Goal: Task Accomplishment & Management: Complete application form

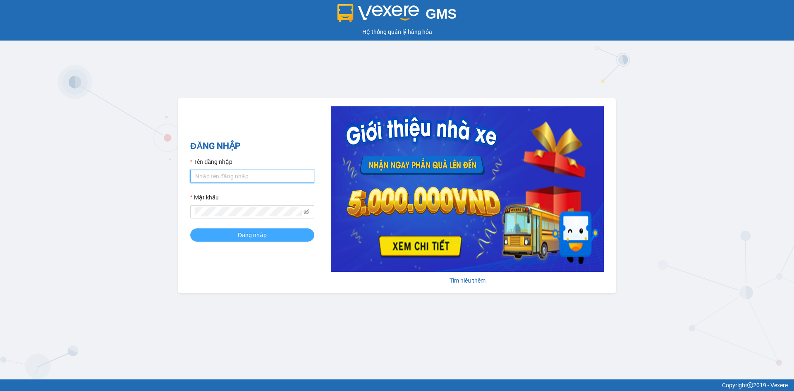
type input "nhaxe.haicuong"
click at [284, 236] on button "Đăng nhập" at bounding box center [252, 234] width 124 height 13
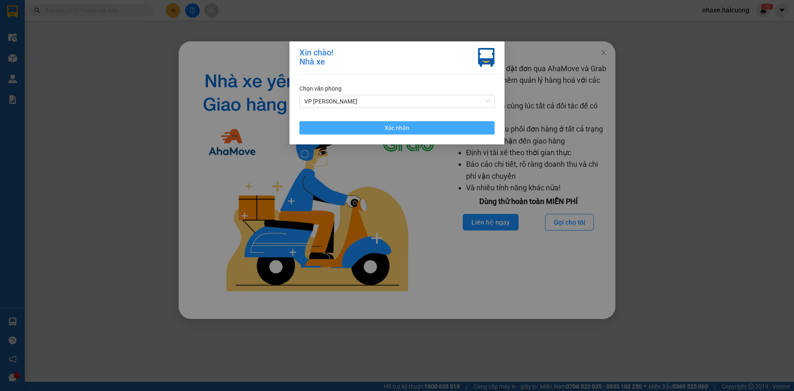
click at [385, 124] on span "Xác nhận" at bounding box center [397, 127] width 25 height 9
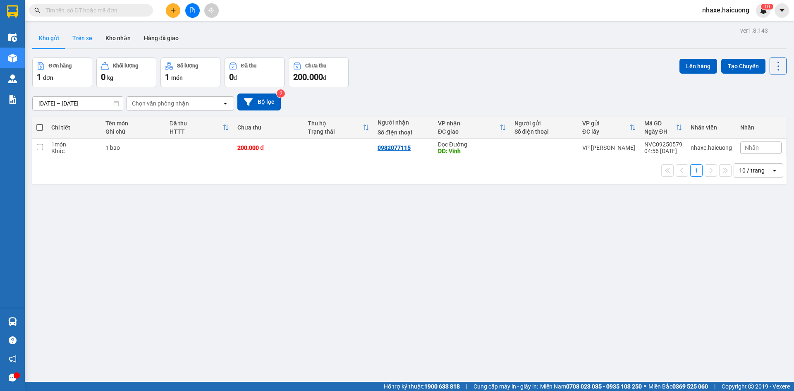
click at [87, 37] on button "Trên xe" at bounding box center [82, 38] width 33 height 20
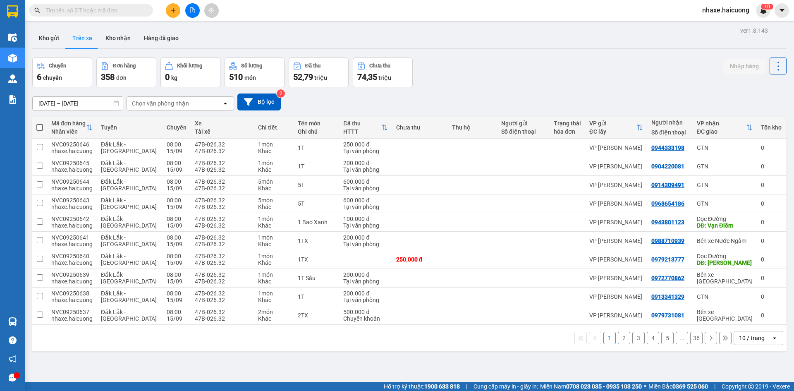
click at [178, 11] on button at bounding box center [173, 10] width 14 height 14
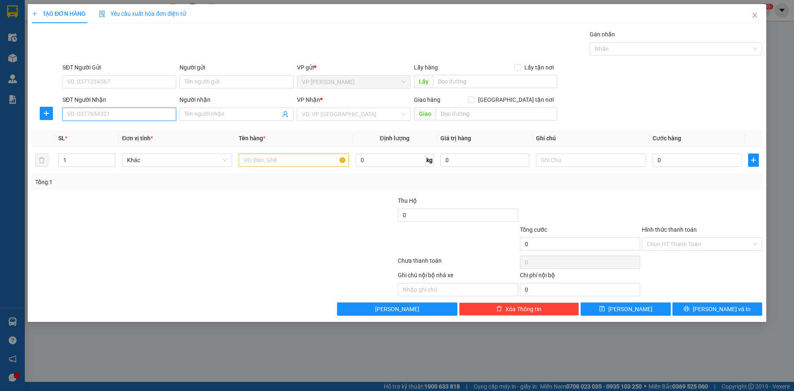
click at [147, 116] on input "SĐT Người Nhận" at bounding box center [119, 114] width 114 height 13
type input "0969237289"
click at [106, 78] on input "SĐT Người Gửi" at bounding box center [119, 81] width 114 height 13
type input "0328025897"
click at [355, 111] on input "search" at bounding box center [351, 114] width 98 height 12
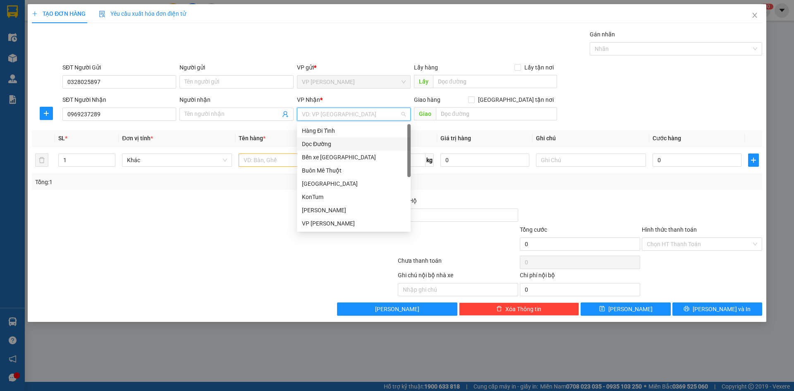
click at [326, 143] on div "Dọc Đường" at bounding box center [354, 143] width 104 height 9
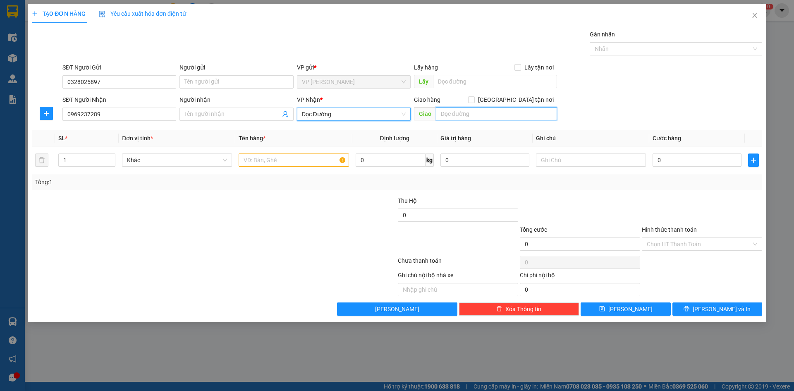
click at [471, 118] on input "text" at bounding box center [496, 113] width 121 height 13
type input "THANHF"
type input "THÀNH PHỐ HÀ TĨNH"
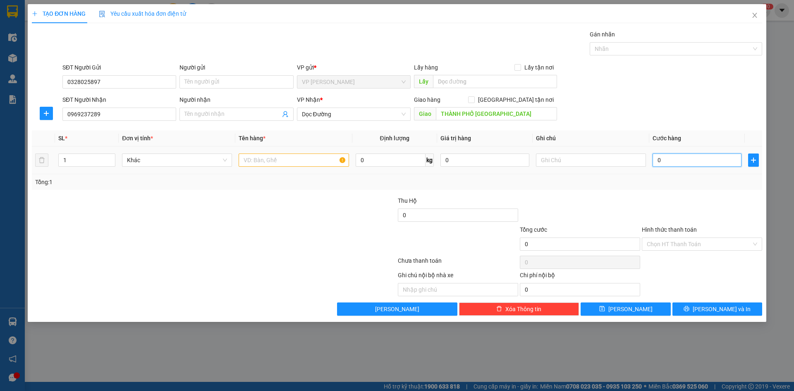
click at [670, 160] on input "0" at bounding box center [697, 159] width 89 height 13
type input "2"
type input "20"
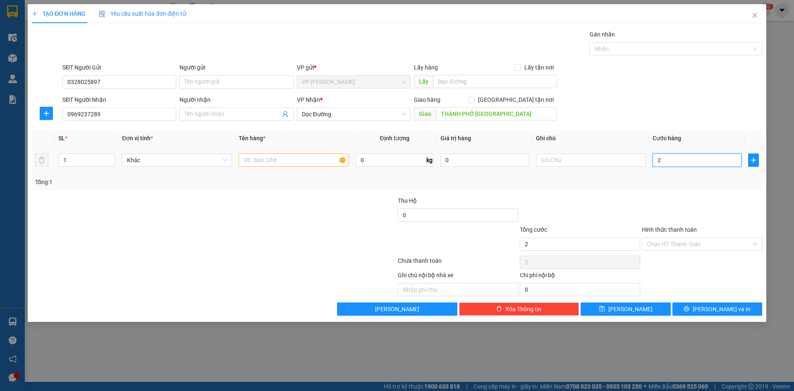
type input "20"
type input "200"
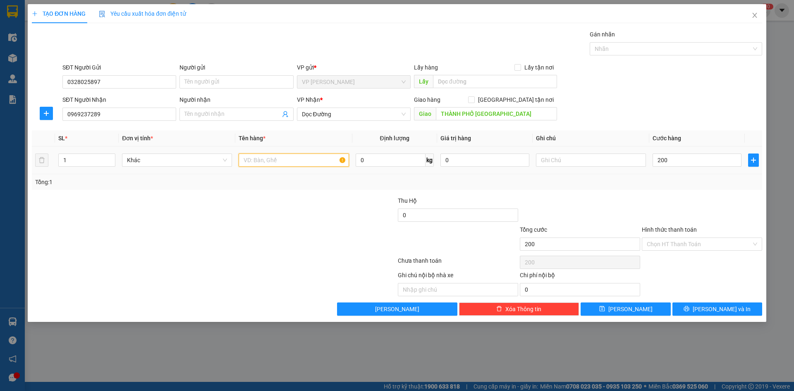
type input "200.000"
click at [282, 166] on input "text" at bounding box center [294, 159] width 110 height 13
type input "1T"
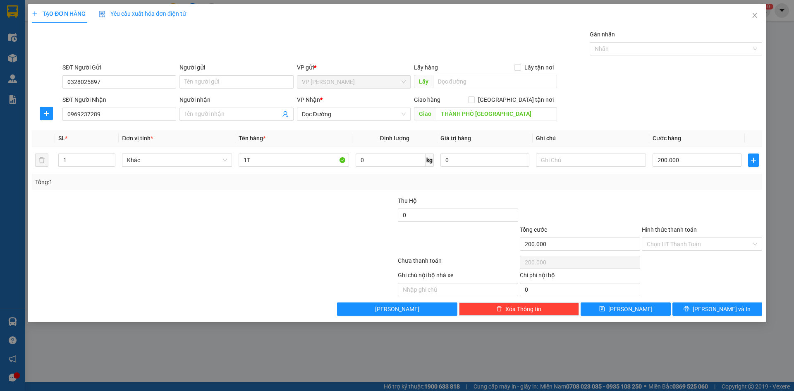
click at [269, 195] on div "Transit Pickup Surcharge Ids Transit Deliver Surcharge Ids Transit Deliver Surc…" at bounding box center [397, 173] width 730 height 286
click at [657, 244] on input "Hình thức thanh toán" at bounding box center [699, 244] width 105 height 12
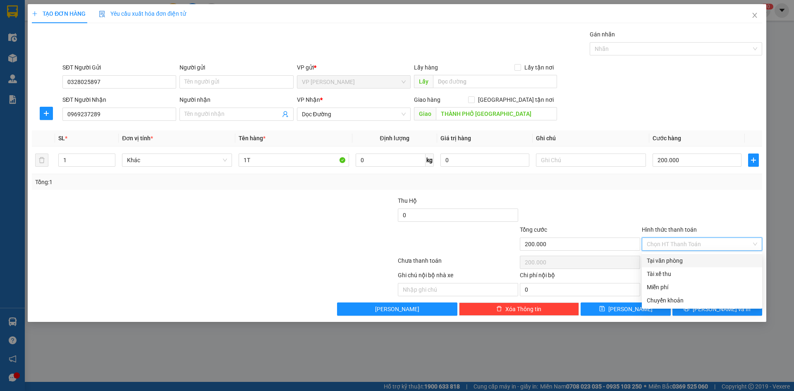
click at [659, 263] on div "Tại văn phòng" at bounding box center [702, 260] width 110 height 9
type input "0"
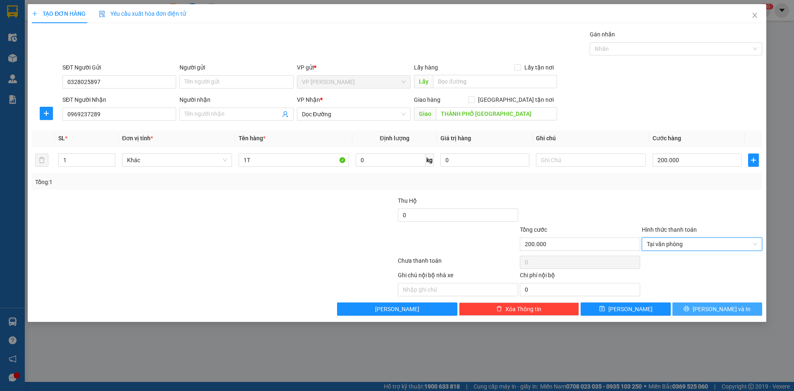
click at [726, 310] on span "Lưu và In" at bounding box center [722, 308] width 58 height 9
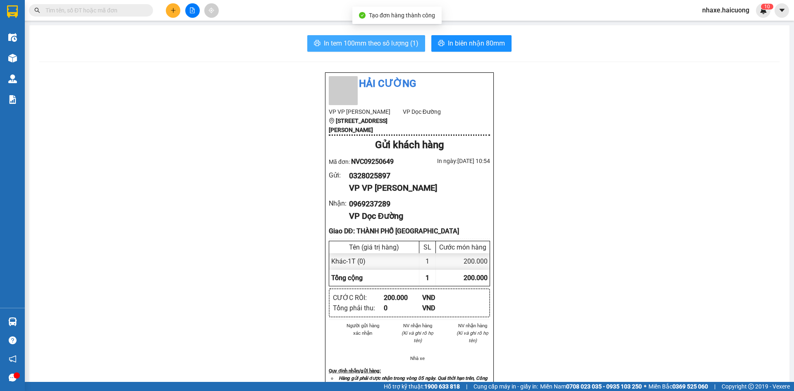
click at [394, 37] on button "In tem 100mm theo số lượng (1)" at bounding box center [366, 43] width 118 height 17
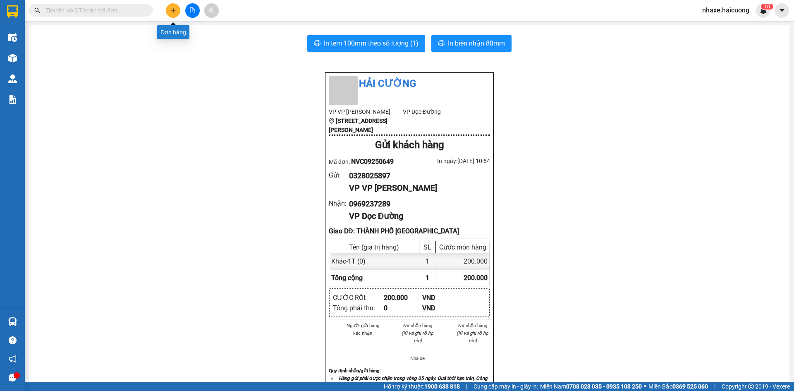
click at [172, 8] on icon "plus" at bounding box center [173, 10] width 6 height 6
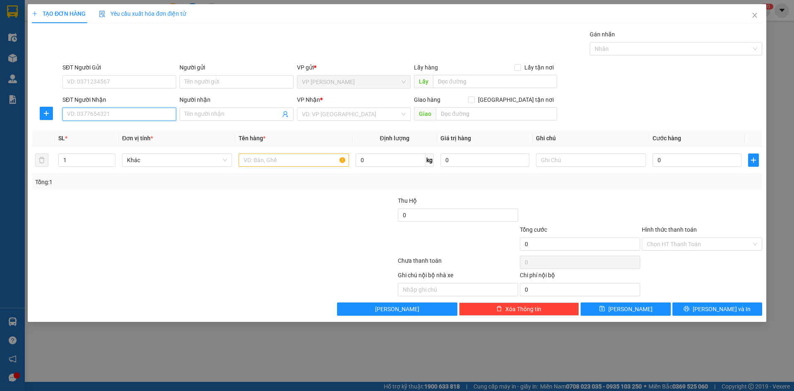
click at [112, 115] on input "SĐT Người Nhận" at bounding box center [119, 114] width 114 height 13
type input "0906232234"
click at [91, 79] on input "SĐT Người Gửi" at bounding box center [119, 81] width 114 height 13
type input "0945802000"
click at [110, 155] on span "up" at bounding box center [110, 157] width 5 height 5
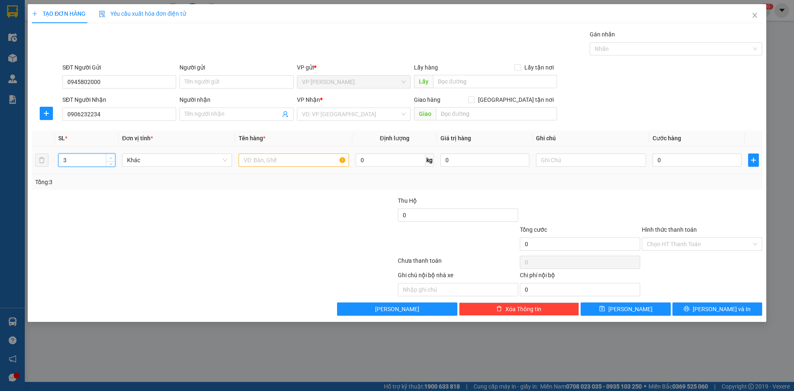
click at [110, 155] on span "up" at bounding box center [110, 157] width 5 height 5
type input "5"
click at [110, 155] on span "up" at bounding box center [110, 157] width 5 height 5
click at [292, 160] on input "text" at bounding box center [294, 159] width 110 height 13
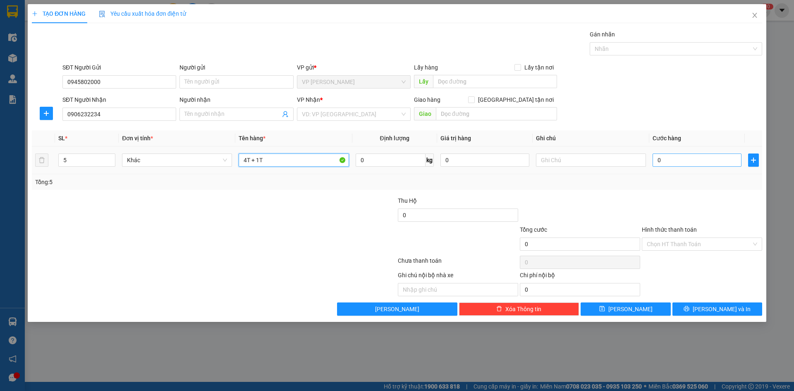
type input "4T + 1T"
click at [693, 163] on input "0" at bounding box center [697, 159] width 89 height 13
type input "5"
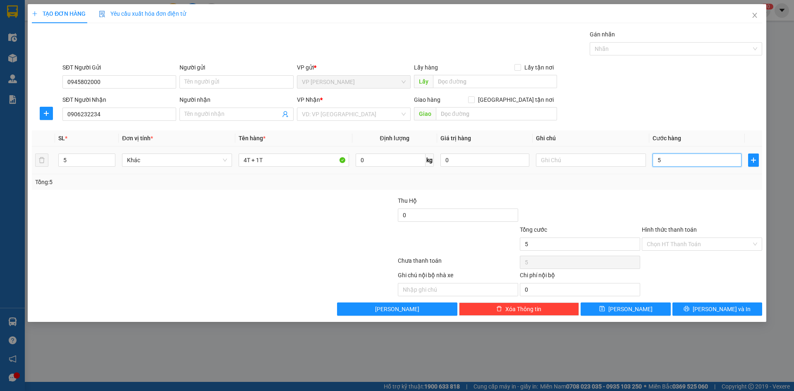
type input "50"
type input "500"
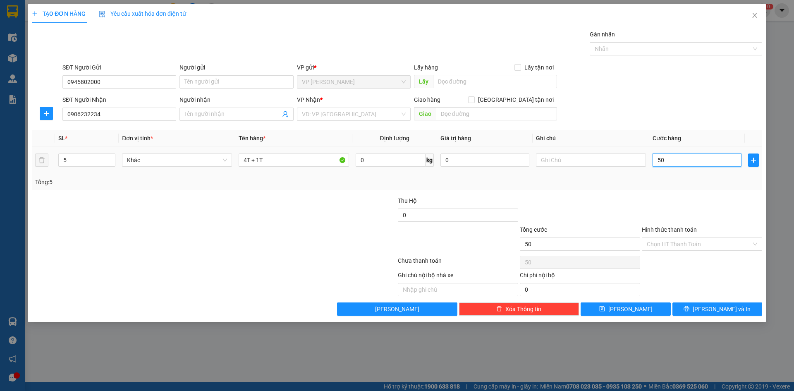
type input "500"
type input "500.000"
click at [667, 238] on input "Hình thức thanh toán" at bounding box center [699, 244] width 105 height 12
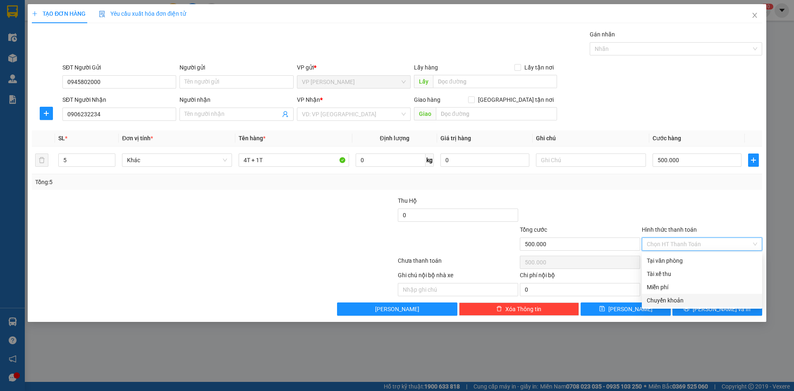
click at [670, 300] on div "Chuyển khoản" at bounding box center [702, 300] width 110 height 9
type input "0"
click at [333, 115] on input "search" at bounding box center [351, 114] width 98 height 12
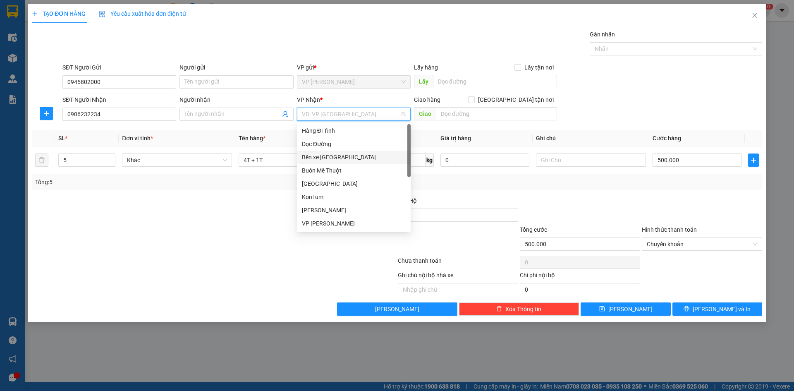
click at [330, 155] on div "Bến xe Mỹ Đình" at bounding box center [354, 157] width 104 height 9
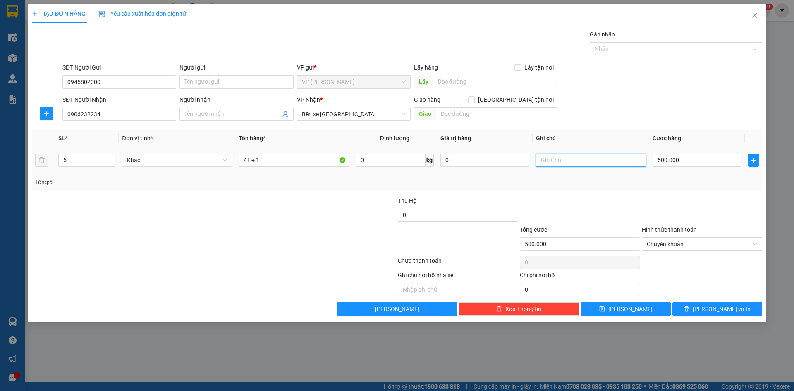
click at [590, 165] on input "text" at bounding box center [591, 159] width 110 height 13
type input "XE ÔM"
click at [689, 312] on span "printer" at bounding box center [687, 309] width 6 height 7
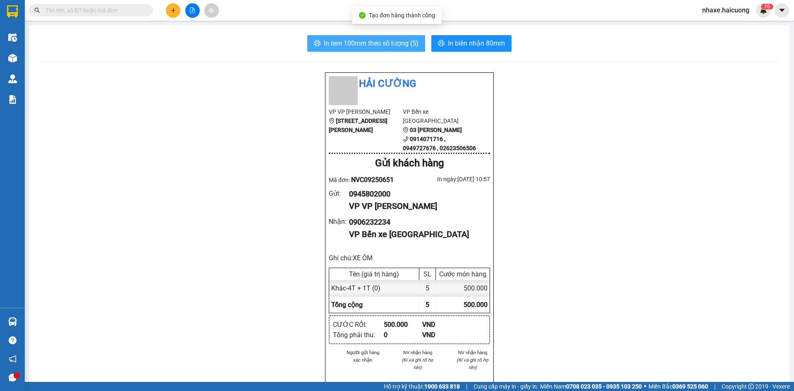
click at [344, 48] on span "In tem 100mm theo số lượng (5)" at bounding box center [371, 43] width 95 height 10
click at [172, 13] on icon "plus" at bounding box center [173, 10] width 6 height 6
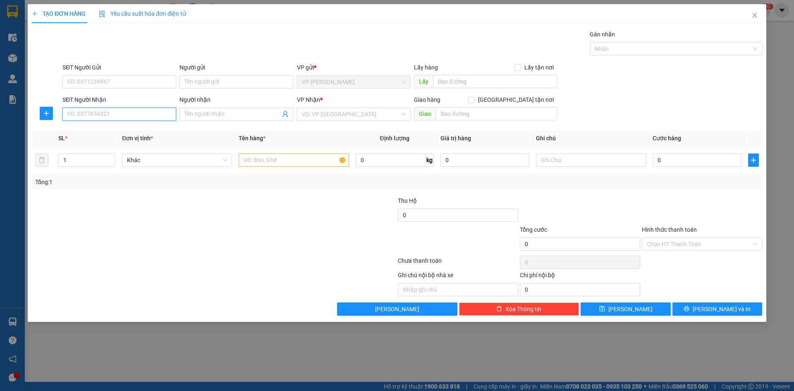
click at [109, 115] on input "SĐT Người Nhận" at bounding box center [119, 114] width 114 height 13
type input "0372697973"
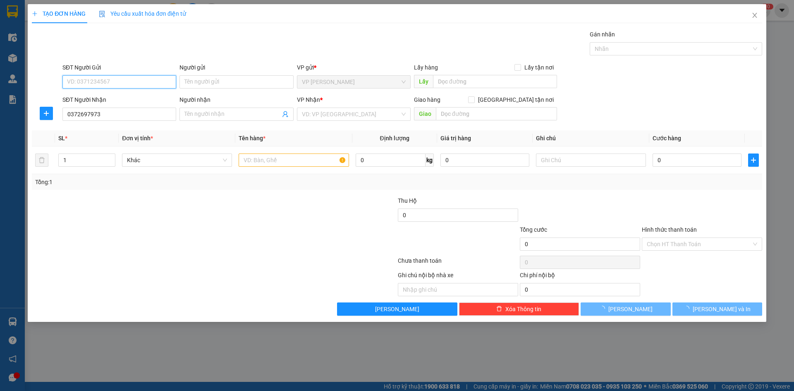
click at [135, 76] on input "SĐT Người Gửi" at bounding box center [119, 81] width 114 height 13
type input "0984989546"
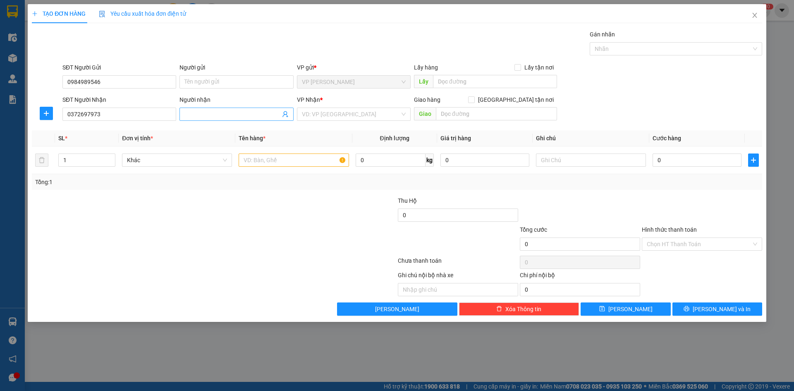
click at [213, 116] on input "Người nhận" at bounding box center [232, 114] width 96 height 9
click at [353, 118] on input "search" at bounding box center [351, 114] width 98 height 12
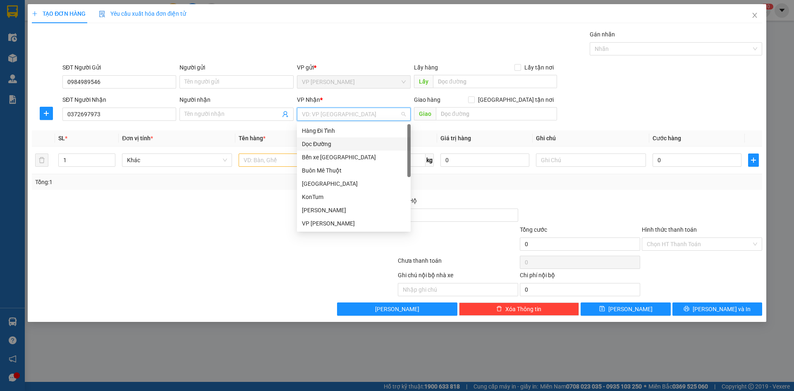
click at [338, 143] on div "Dọc Đường" at bounding box center [354, 143] width 104 height 9
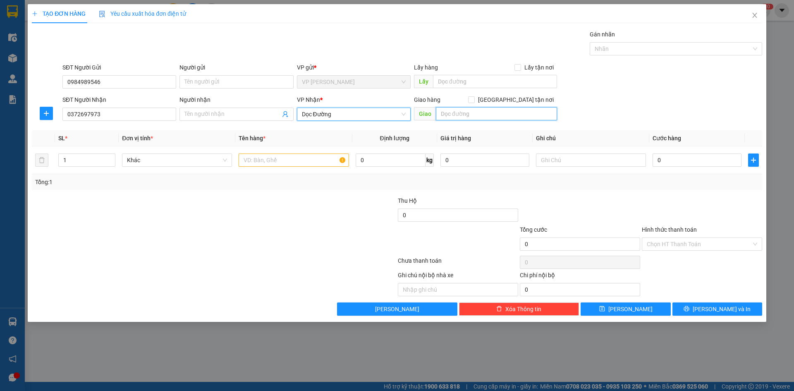
click at [450, 108] on input "text" at bounding box center [496, 113] width 121 height 13
type input "CHỢ CÒNG THANH HÓA"
click at [317, 166] on input "text" at bounding box center [294, 159] width 110 height 13
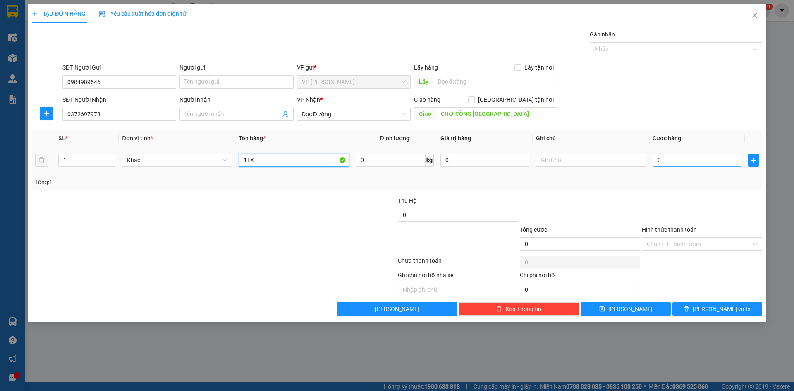
type input "1TX"
click at [670, 159] on input "0" at bounding box center [697, 159] width 89 height 13
type input "1"
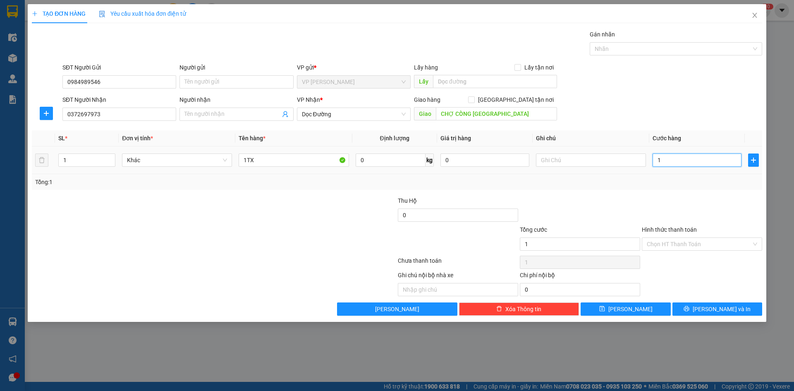
type input "15"
type input "150"
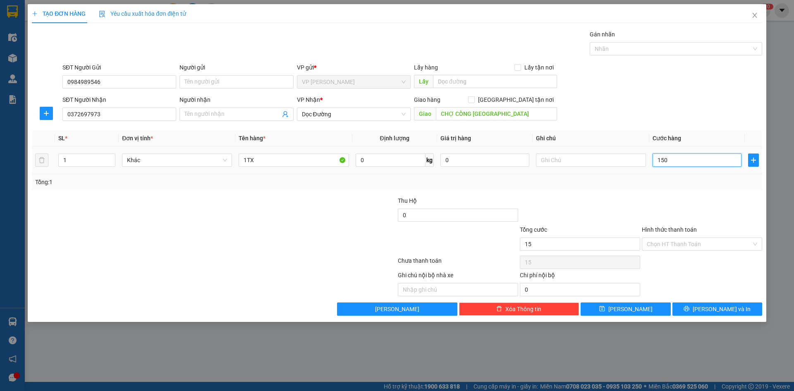
type input "150"
type input "150.000"
click at [691, 285] on div "Ghi chú nội bộ nhà xe Chi phí nội bộ 0" at bounding box center [397, 283] width 732 height 26
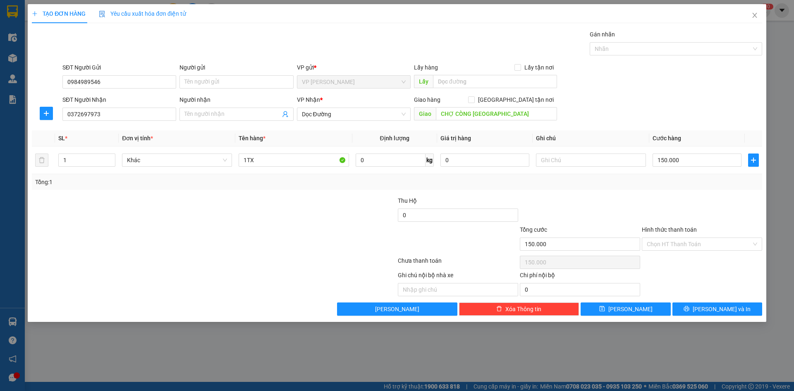
click at [704, 316] on div "TẠO ĐƠN HÀNG Yêu cầu xuất hóa đơn điện tử Transit Pickup Surcharge Ids Transit …" at bounding box center [397, 163] width 739 height 318
click at [689, 308] on icon "printer" at bounding box center [686, 308] width 5 height 5
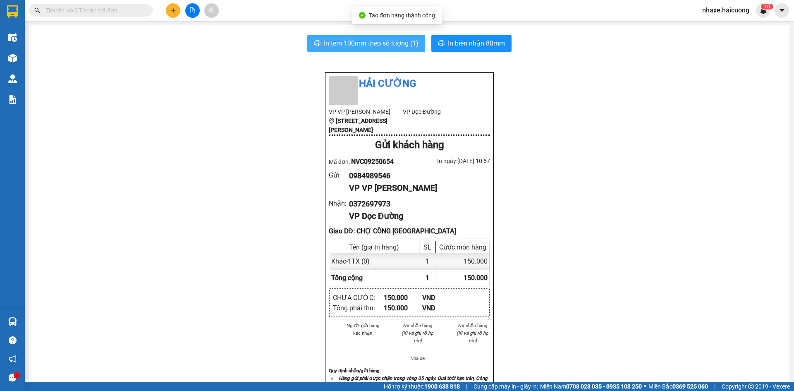
click at [400, 45] on span "In tem 100mm theo số lượng (1)" at bounding box center [371, 43] width 95 height 10
click at [125, 9] on input "text" at bounding box center [94, 10] width 98 height 9
click at [170, 6] on button at bounding box center [173, 10] width 14 height 14
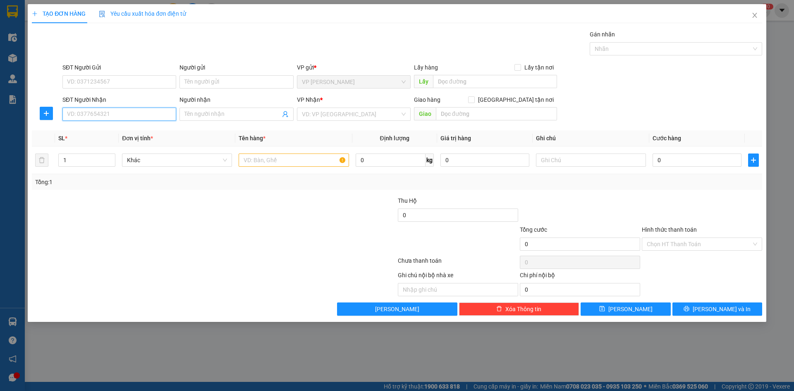
click at [101, 115] on input "SĐT Người Nhận" at bounding box center [119, 114] width 114 height 13
type input "0964177134"
click at [149, 80] on input "SĐT Người Gửi" at bounding box center [119, 81] width 114 height 13
type input "0975844152"
click at [388, 121] on div "VP Nhận * VD: VP Sài Gòn" at bounding box center [354, 109] width 114 height 29
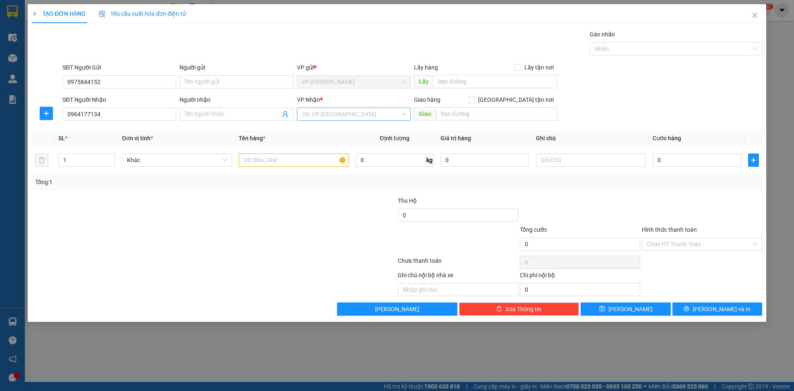
click at [325, 115] on input "search" at bounding box center [351, 114] width 98 height 12
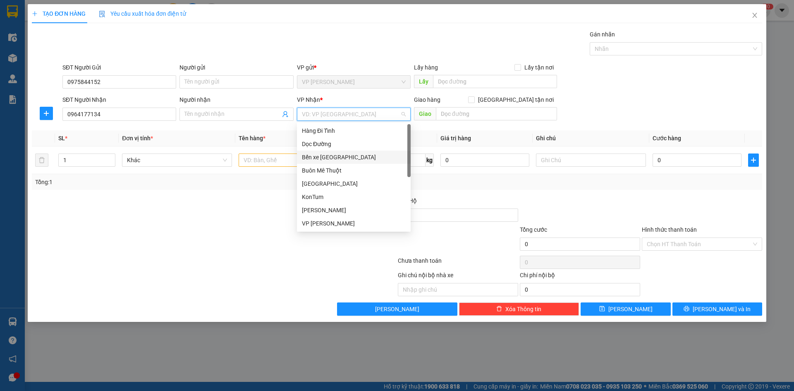
click at [323, 152] on div "Bến xe Mỹ Đình" at bounding box center [354, 157] width 114 height 13
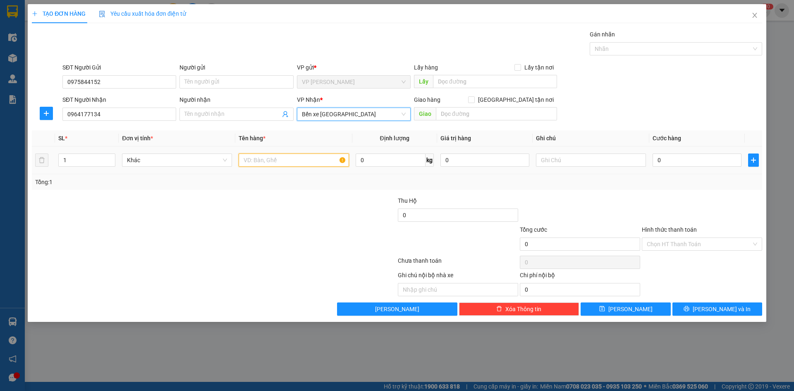
click at [286, 161] on input "text" at bounding box center [294, 159] width 110 height 13
type input "1T"
click at [686, 160] on input "0" at bounding box center [697, 159] width 89 height 13
type input "2"
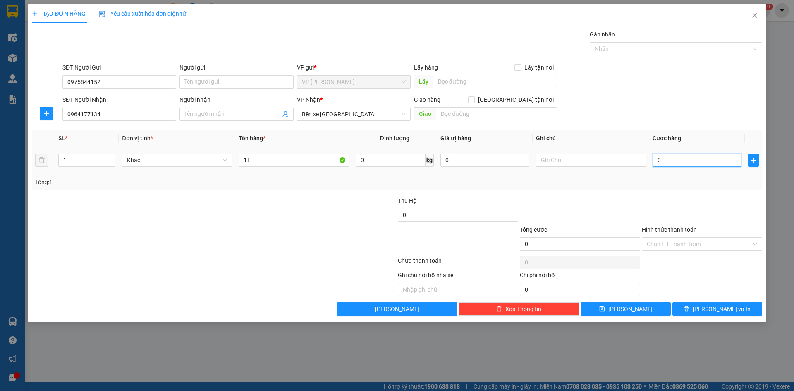
type input "2"
type input "20"
type input "200"
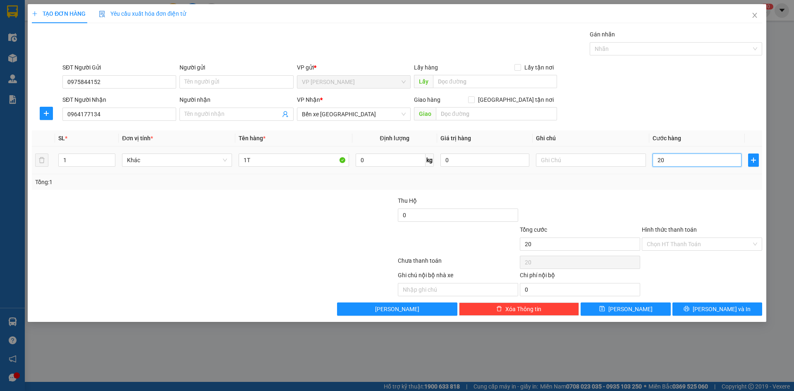
type input "200"
type input "200.000"
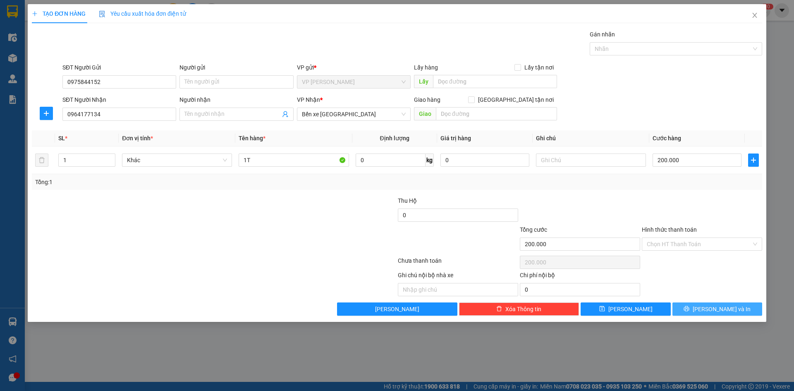
click at [695, 307] on button "Lưu và In" at bounding box center [717, 308] width 90 height 13
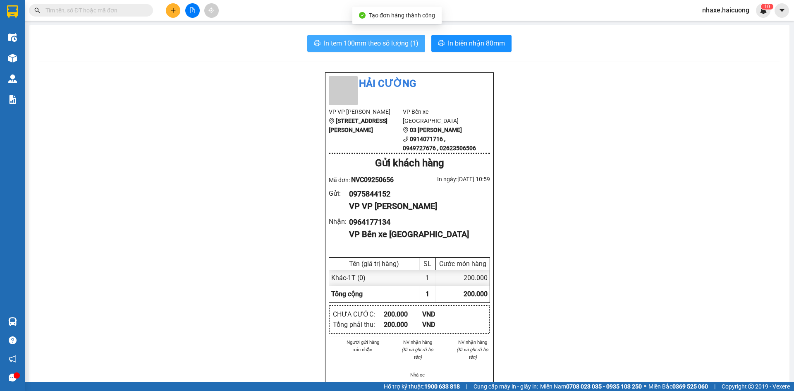
click at [384, 43] on span "In tem 100mm theo số lượng (1)" at bounding box center [371, 43] width 95 height 10
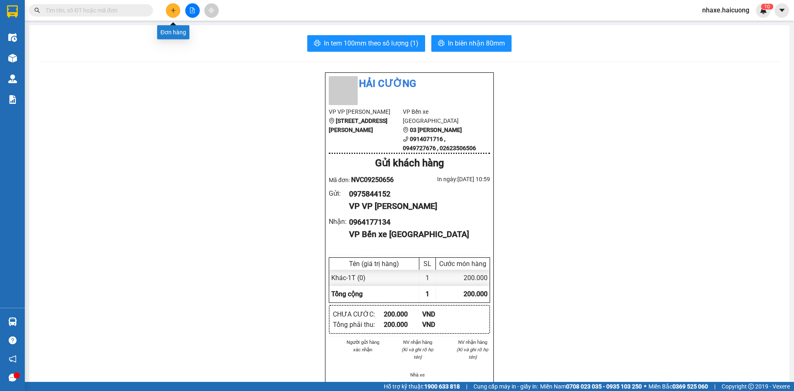
click at [172, 10] on icon "plus" at bounding box center [173, 10] width 6 height 6
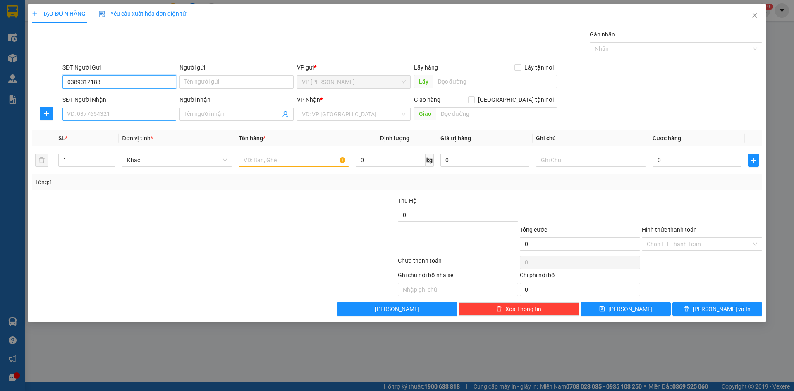
type input "0389312183"
click at [100, 116] on input "SĐT Người Nhận" at bounding box center [119, 114] width 114 height 13
type input "0912956081"
click at [301, 163] on input "text" at bounding box center [294, 159] width 110 height 13
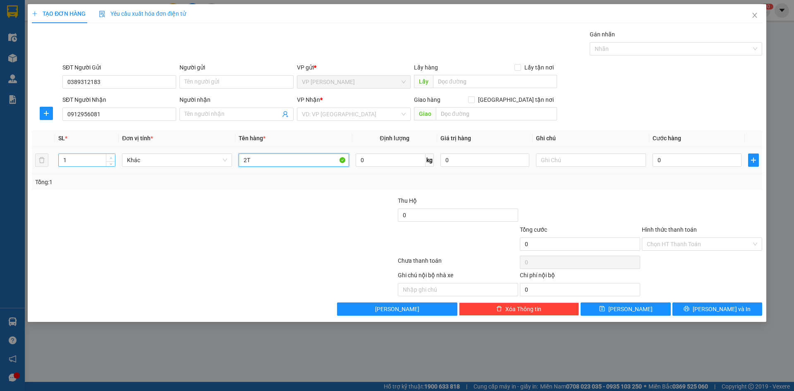
type input "2T"
type input "2"
click at [112, 157] on icon "up" at bounding box center [111, 158] width 3 height 3
click at [673, 160] on input "0" at bounding box center [697, 159] width 89 height 13
type input "4"
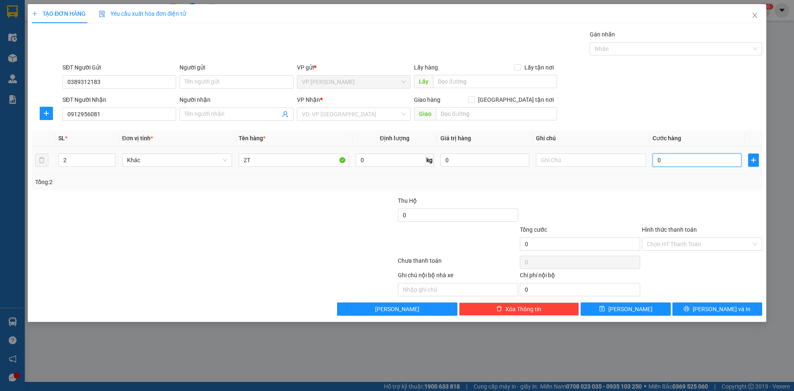
type input "4"
type input "40"
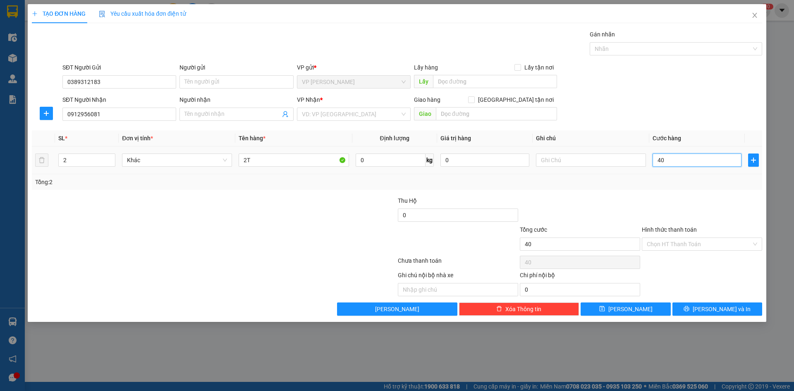
type input "400"
type input "400.000"
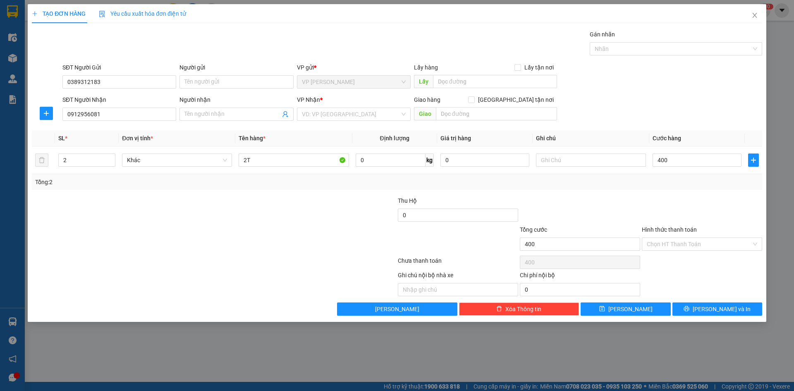
type input "400.000"
click at [701, 206] on div at bounding box center [702, 210] width 122 height 29
click at [689, 308] on icon "printer" at bounding box center [686, 308] width 5 height 5
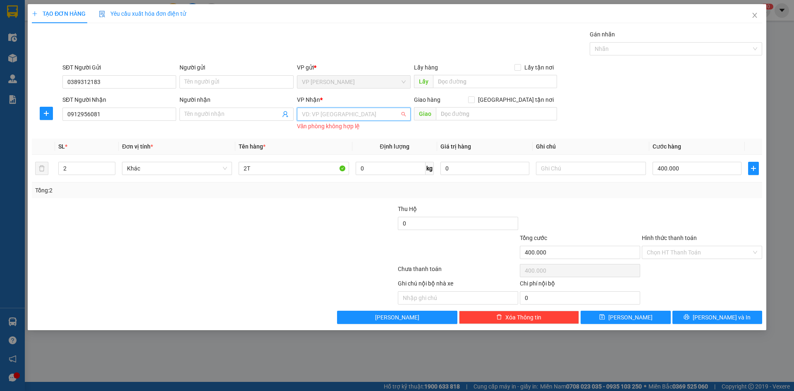
click at [315, 111] on input "search" at bounding box center [351, 114] width 98 height 12
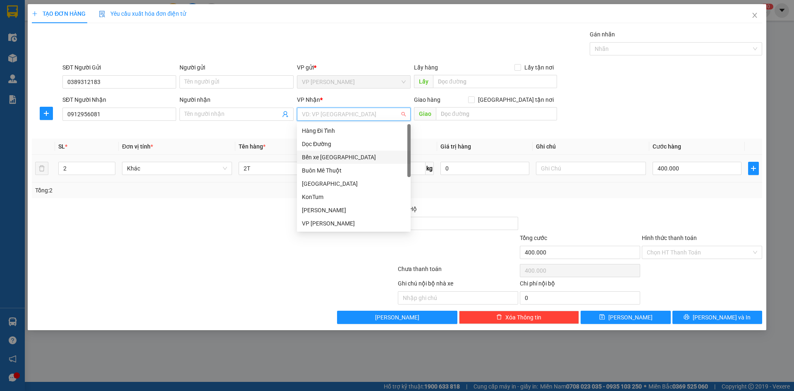
click at [337, 155] on div "Bến xe Mỹ Đình" at bounding box center [354, 157] width 104 height 9
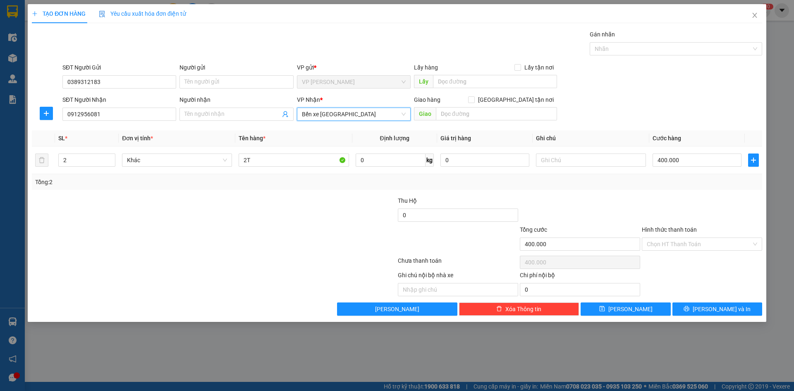
click at [724, 299] on div "Transit Pickup Surcharge Ids Transit Deliver Surcharge Ids Transit Deliver Surc…" at bounding box center [397, 173] width 730 height 286
click at [724, 305] on span "Lưu và In" at bounding box center [722, 308] width 58 height 9
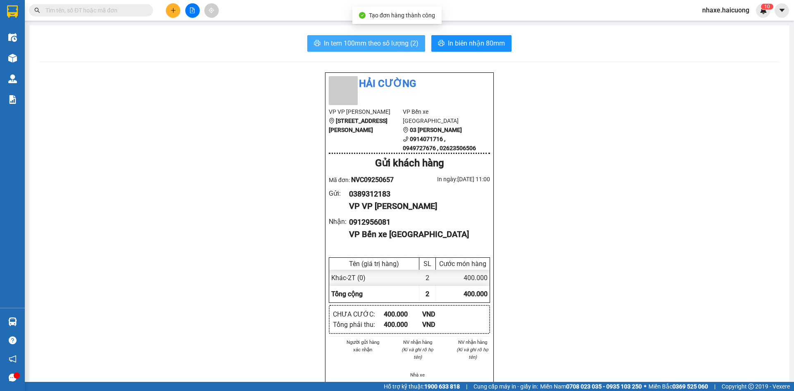
click at [397, 48] on span "In tem 100mm theo số lượng (2)" at bounding box center [371, 43] width 95 height 10
click at [118, 7] on input "text" at bounding box center [94, 10] width 98 height 9
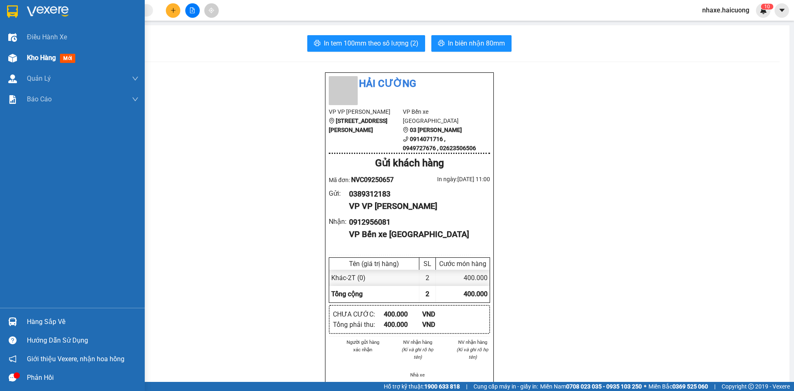
click at [51, 60] on span "Kho hàng" at bounding box center [41, 58] width 29 height 8
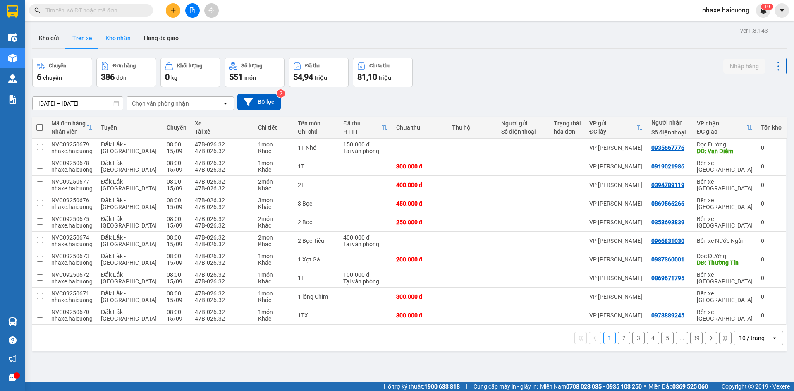
click at [115, 43] on button "Kho nhận" at bounding box center [118, 38] width 38 height 20
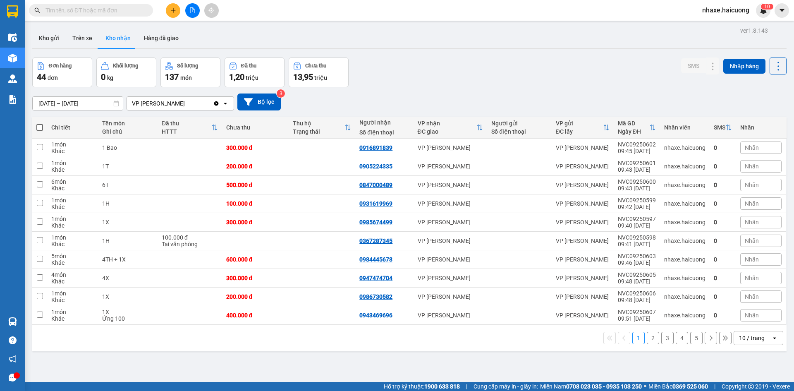
click at [120, 13] on input "text" at bounding box center [94, 10] width 98 height 9
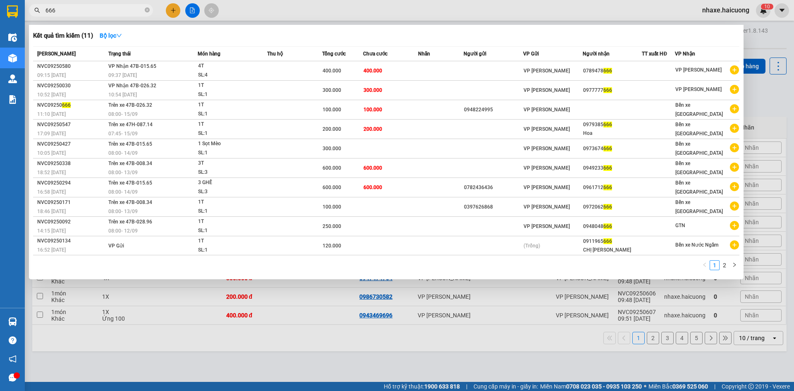
type input "666"
click at [274, 359] on div at bounding box center [397, 195] width 794 height 391
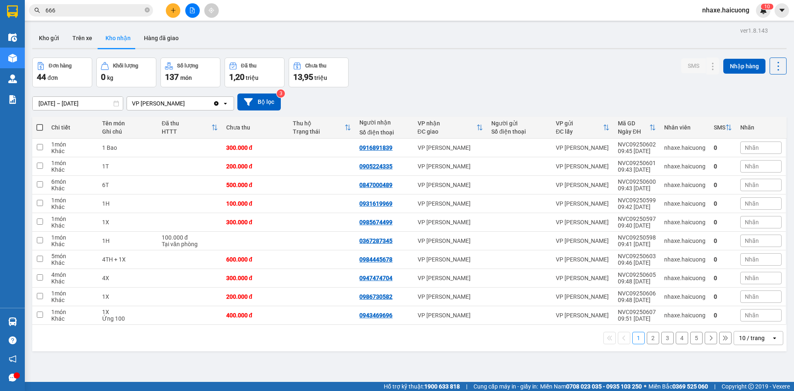
click at [760, 338] on div "10 / trang" at bounding box center [752, 337] width 37 height 13
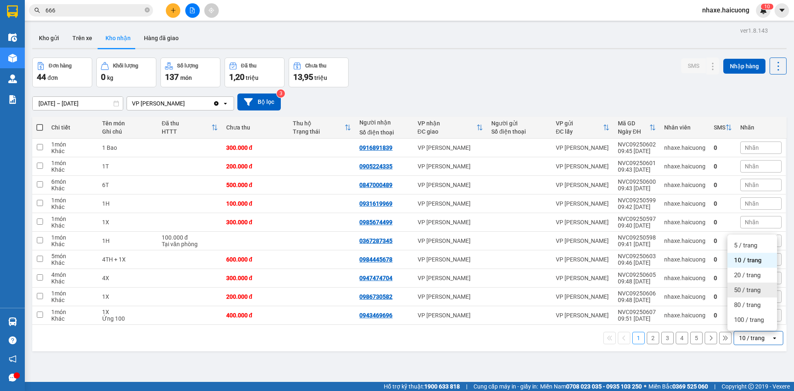
click at [749, 292] on span "50 / trang" at bounding box center [747, 290] width 26 height 8
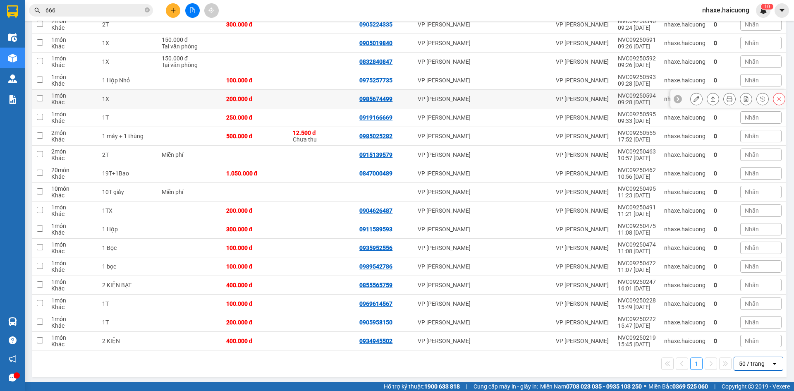
scroll to position [610, 0]
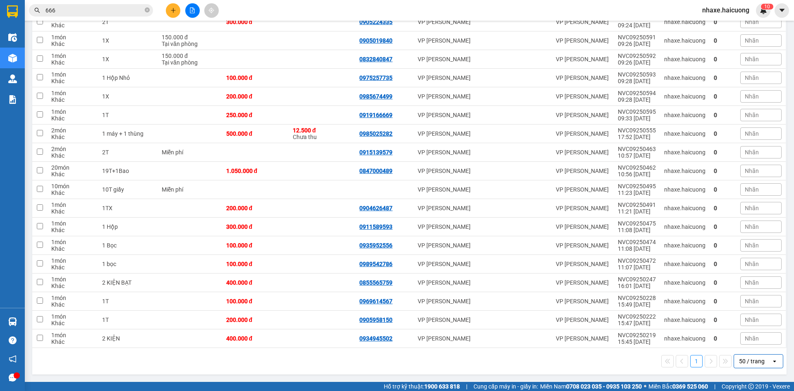
click at [746, 363] on div "50 / trang" at bounding box center [752, 361] width 26 height 8
click at [745, 346] on span "100 / trang" at bounding box center [749, 343] width 30 height 8
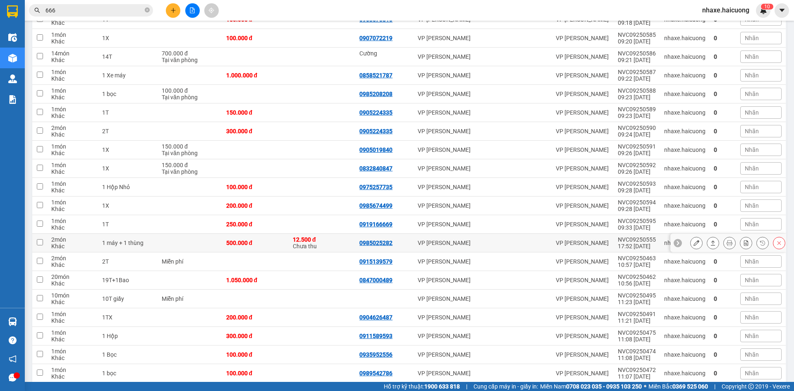
scroll to position [485, 0]
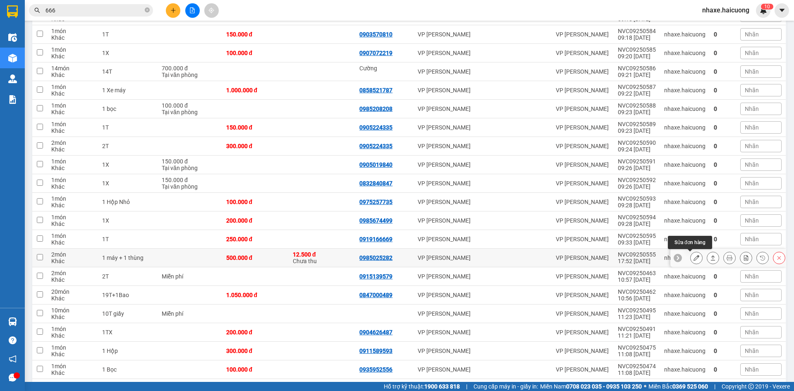
click at [693, 259] on icon at bounding box center [696, 258] width 6 height 6
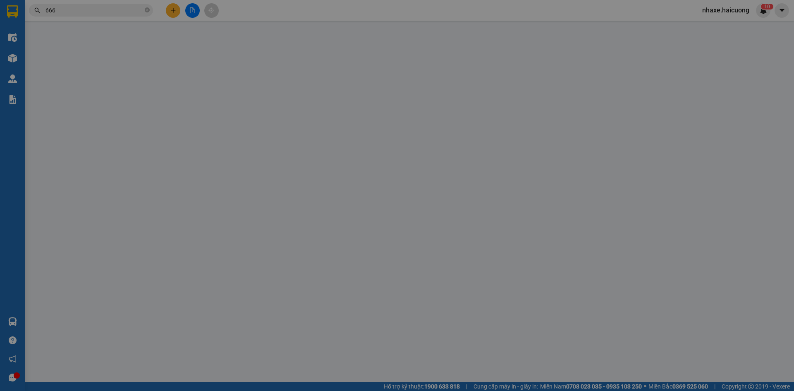
type input "0985025282"
type input "500.000"
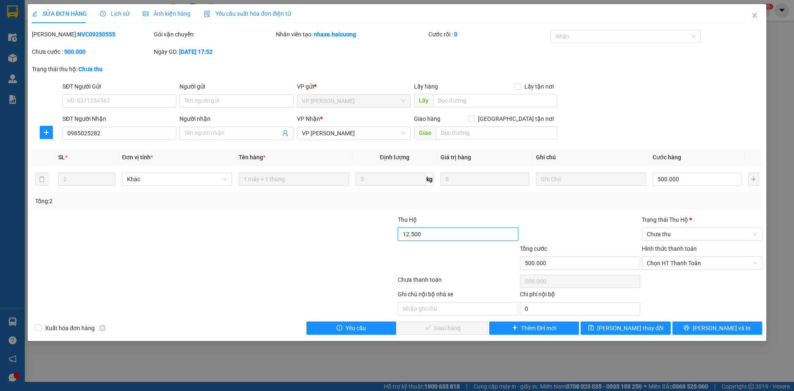
click at [464, 233] on input "12.500" at bounding box center [458, 233] width 120 height 13
click at [453, 235] on input "12.500" at bounding box center [458, 233] width 120 height 13
click at [454, 234] on input "12.500" at bounding box center [458, 233] width 120 height 13
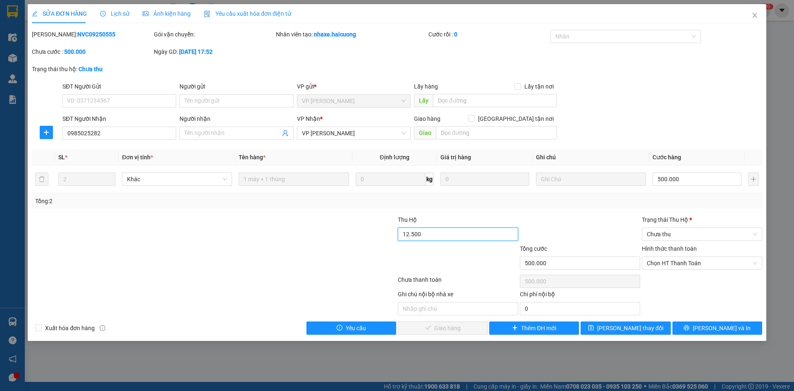
click at [454, 234] on input "12.500" at bounding box center [458, 233] width 120 height 13
click at [455, 234] on input "12.500" at bounding box center [458, 233] width 120 height 13
click at [458, 233] on input "12.500" at bounding box center [458, 233] width 120 height 13
click at [409, 234] on input "125.000" at bounding box center [458, 233] width 120 height 13
click at [452, 237] on input "125.000" at bounding box center [458, 233] width 120 height 13
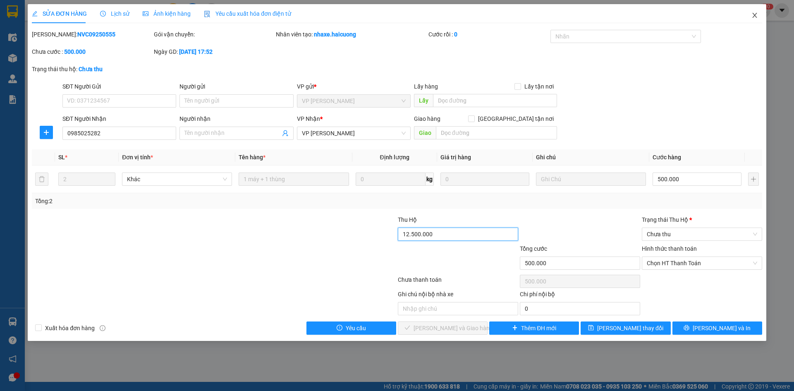
type input "12.500.000"
click at [755, 21] on span "Close" at bounding box center [754, 15] width 23 height 23
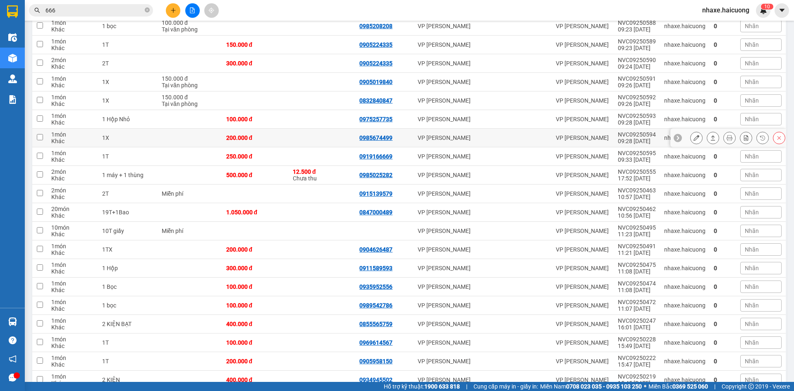
scroll to position [527, 0]
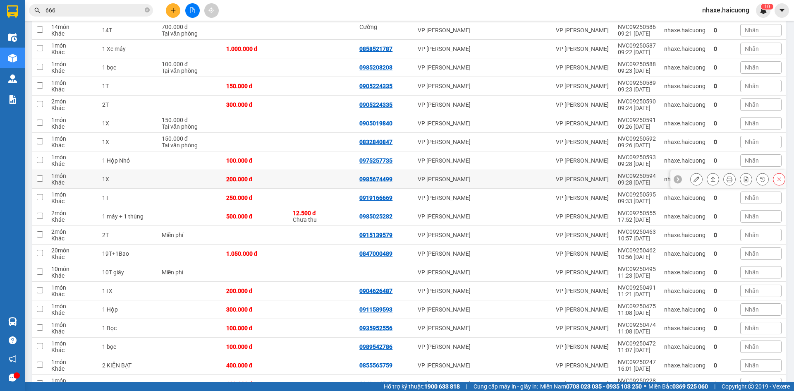
click at [41, 178] on input "checkbox" at bounding box center [40, 178] width 6 height 6
checkbox input "true"
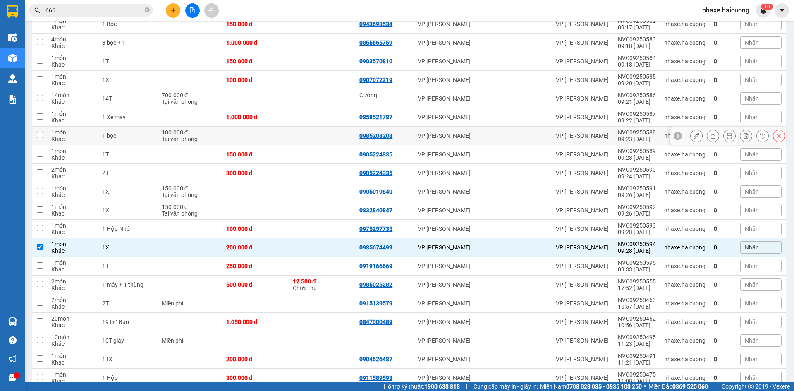
scroll to position [538, 0]
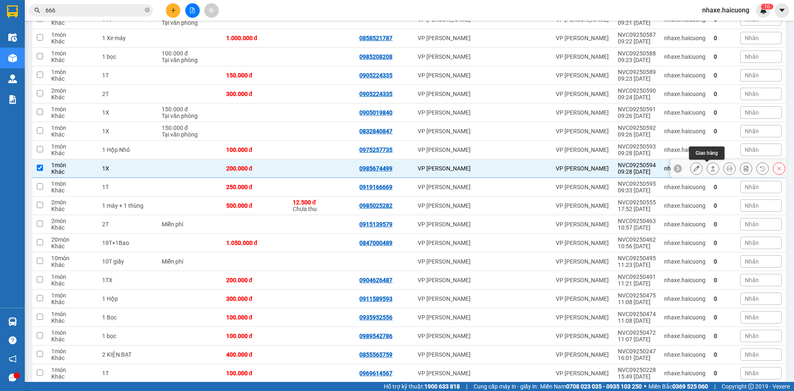
click at [710, 167] on icon at bounding box center [713, 168] width 6 height 6
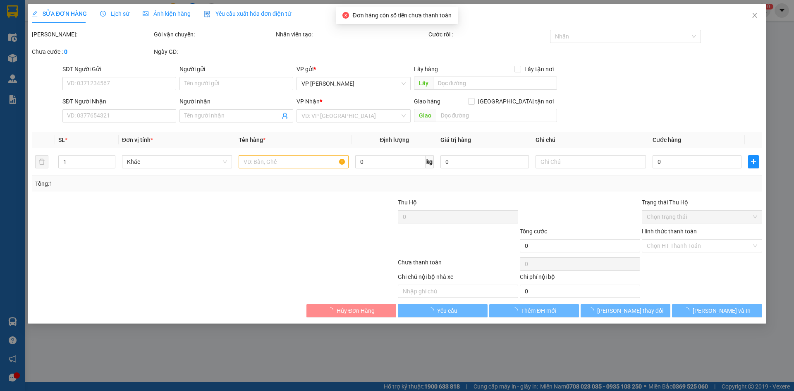
type input "0985674499"
type input "200.000"
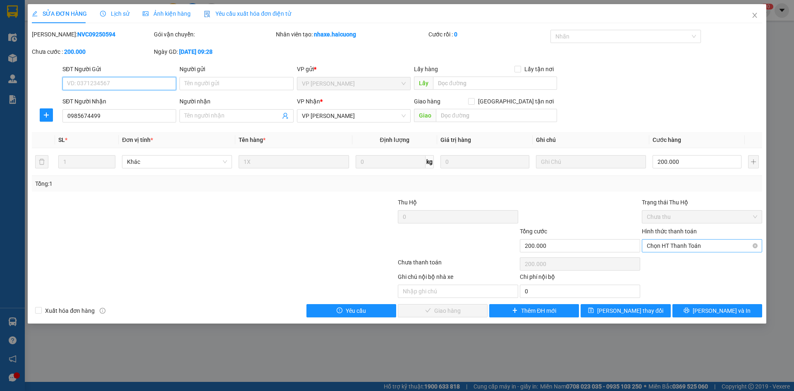
click at [695, 244] on span "Chọn HT Thanh Toán" at bounding box center [702, 245] width 110 height 12
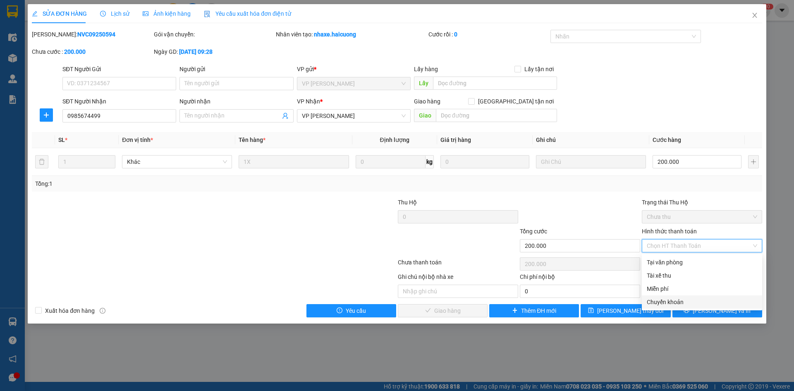
click at [669, 300] on div "Chuyển khoản" at bounding box center [702, 301] width 110 height 9
type input "0"
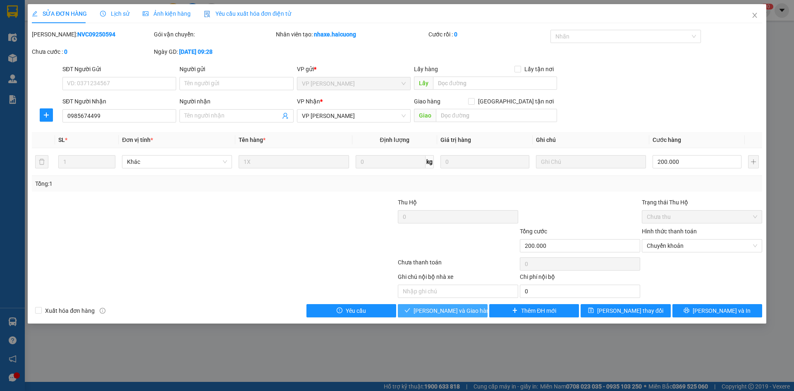
click at [463, 311] on span "Lưu và Giao hàng" at bounding box center [453, 310] width 79 height 9
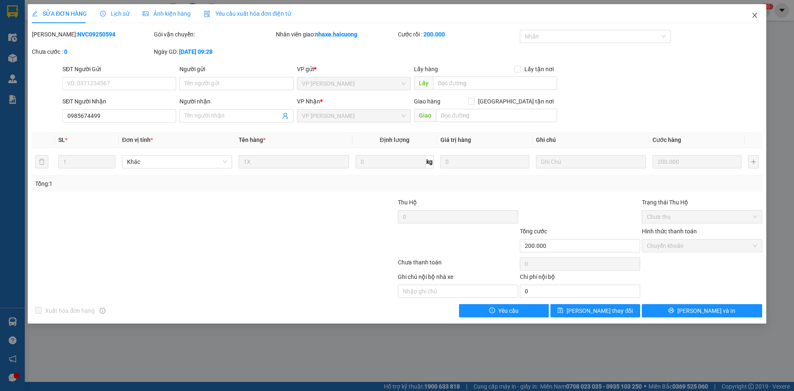
click at [755, 13] on icon "close" at bounding box center [754, 15] width 7 height 7
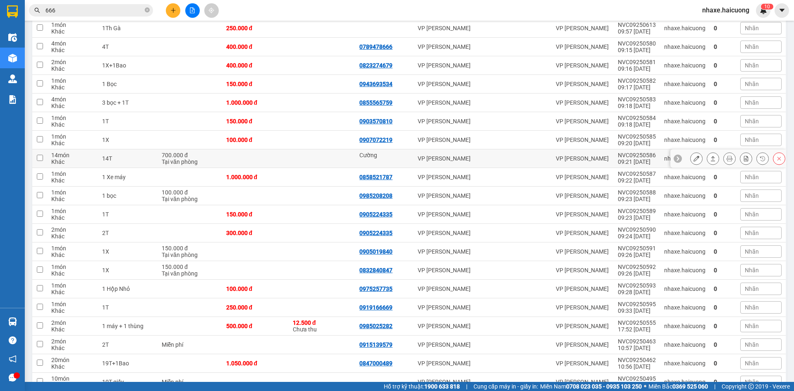
scroll to position [414, 0]
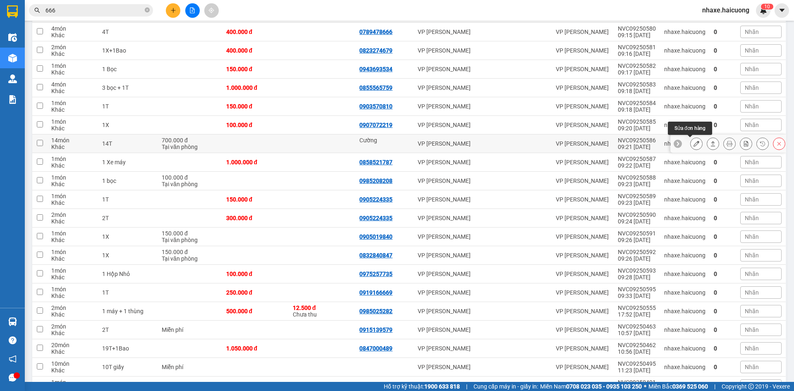
click at [693, 143] on icon at bounding box center [696, 144] width 6 height 6
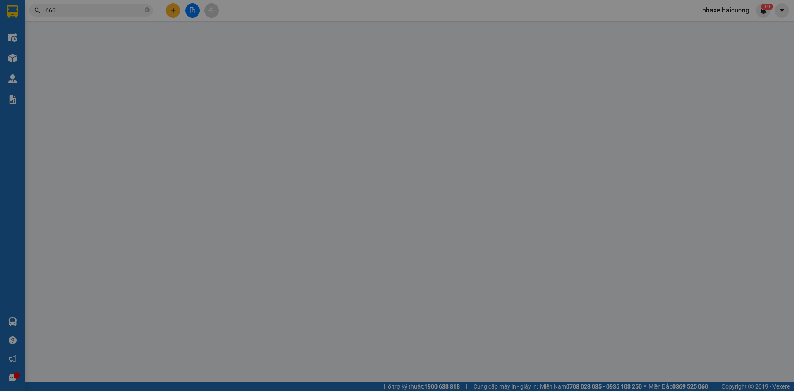
type input "Cường"
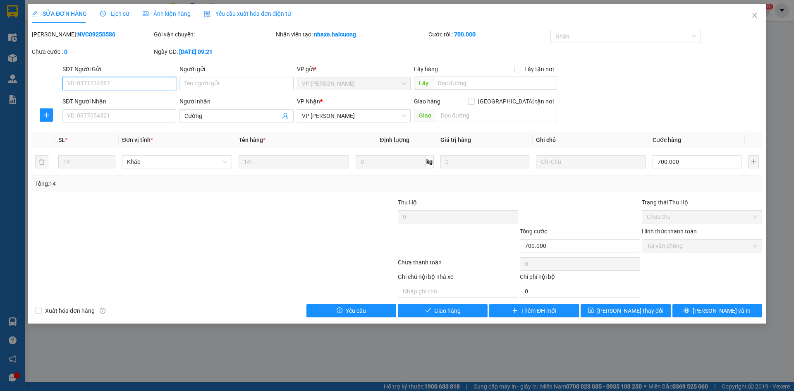
click at [694, 246] on span "Tại văn phòng" at bounding box center [702, 245] width 110 height 12
click at [693, 246] on span "Tại văn phòng" at bounding box center [702, 245] width 110 height 12
drag, startPoint x: 679, startPoint y: 247, endPoint x: 672, endPoint y: 249, distance: 6.7
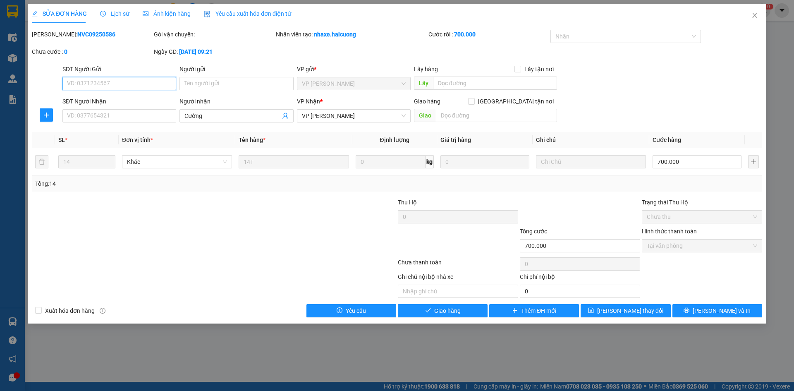
click at [679, 247] on span "Tại văn phòng" at bounding box center [702, 245] width 110 height 12
click at [671, 249] on span "Tại văn phòng" at bounding box center [702, 245] width 110 height 12
click at [668, 247] on span "Tại văn phòng" at bounding box center [702, 245] width 110 height 12
drag, startPoint x: 666, startPoint y: 247, endPoint x: 678, endPoint y: 200, distance: 48.6
click at [663, 247] on span "Tại văn phòng" at bounding box center [702, 245] width 110 height 12
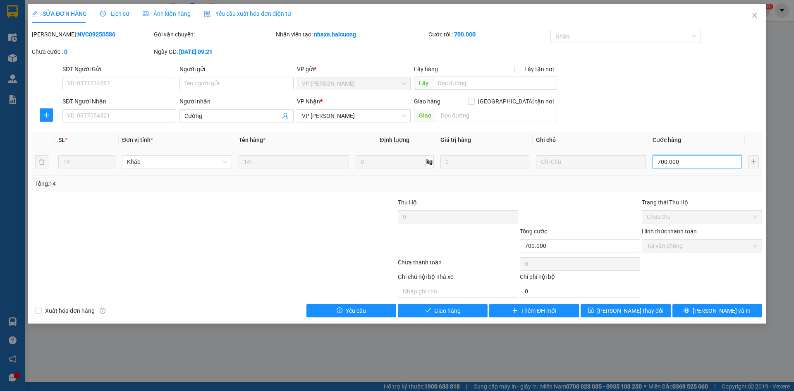
type input "0"
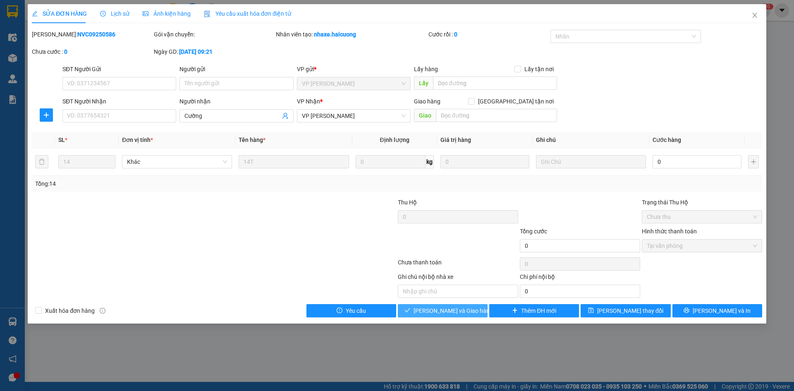
click at [428, 310] on span "Lưu và Giao hàng" at bounding box center [453, 310] width 79 height 9
drag, startPoint x: 415, startPoint y: 311, endPoint x: 364, endPoint y: 316, distance: 50.7
click at [364, 316] on div "Xuất hóa đơn hàng Yêu cầu Lưu và Giao hàng Thêm ĐH mới Lưu thay đổi Lưu và In" at bounding box center [397, 310] width 732 height 13
click at [410, 308] on icon "check" at bounding box center [407, 310] width 6 height 6
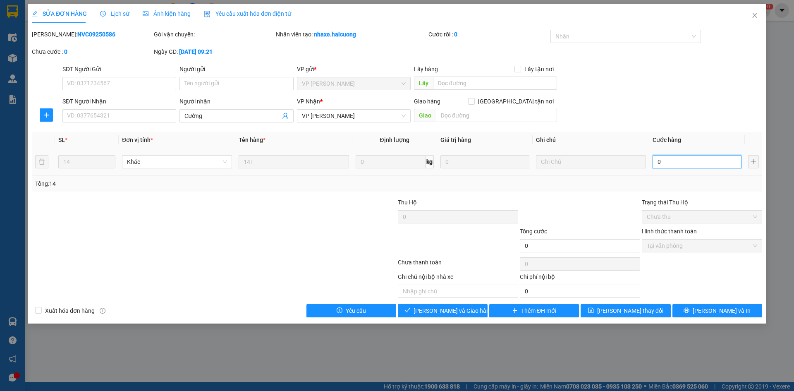
click at [677, 166] on input "0" at bounding box center [697, 161] width 89 height 13
click at [720, 283] on div "Ghi chú nội bộ nhà xe Chi phí nội bộ 0" at bounding box center [397, 285] width 732 height 26
click at [166, 162] on span "Khác" at bounding box center [177, 161] width 100 height 12
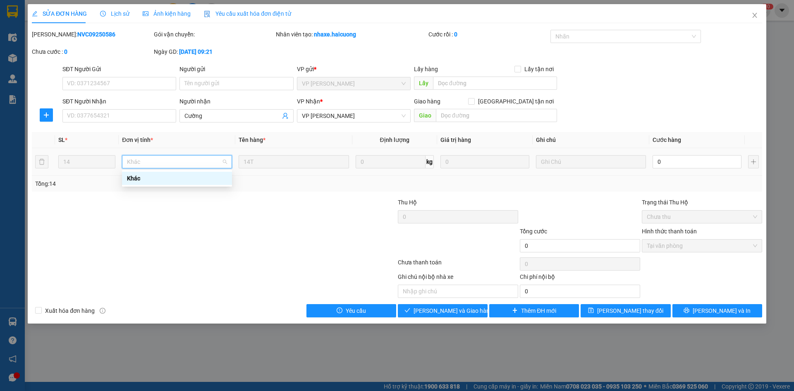
click at [166, 162] on span "Khác" at bounding box center [177, 161] width 100 height 12
click at [677, 247] on span "Tại văn phòng" at bounding box center [702, 245] width 110 height 12
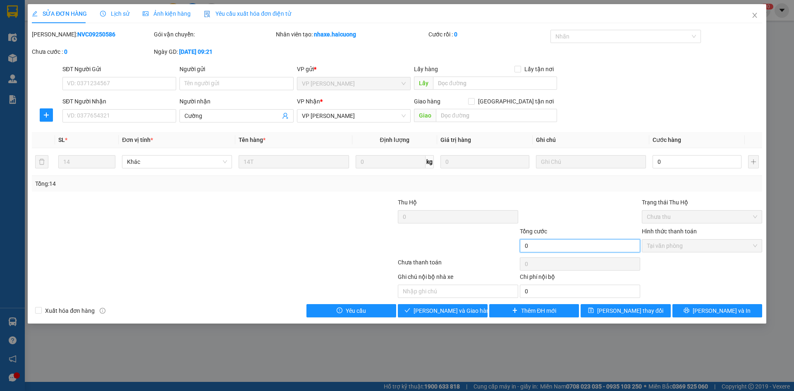
click at [543, 242] on input "0" at bounding box center [580, 245] width 120 height 13
click at [760, 18] on span "Close" at bounding box center [754, 15] width 23 height 23
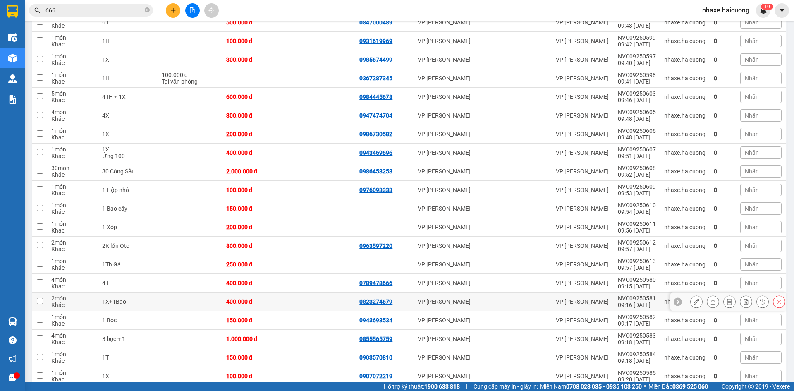
scroll to position [177, 0]
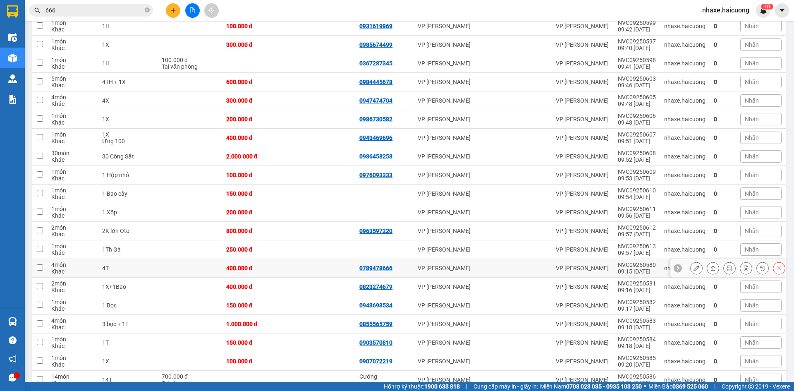
click at [183, 267] on td at bounding box center [190, 268] width 65 height 19
checkbox input "true"
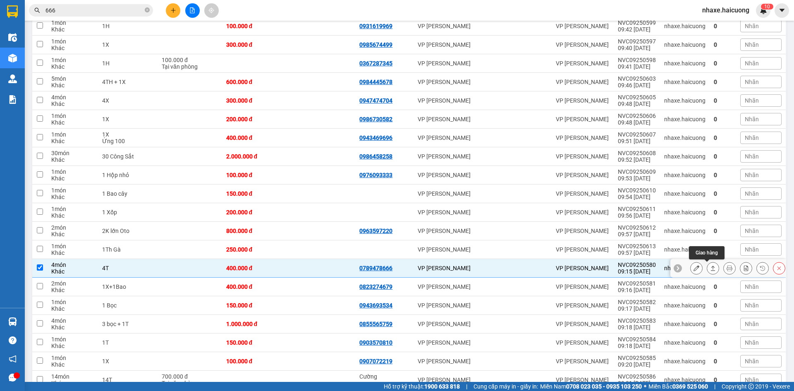
click at [710, 267] on icon at bounding box center [713, 268] width 6 height 6
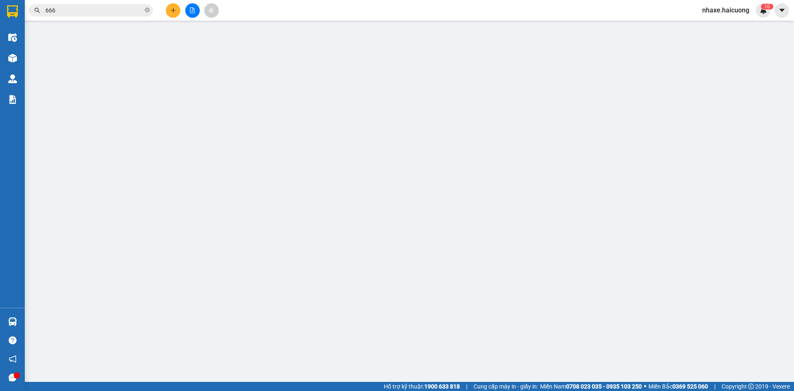
type input "0789478666"
type input "400.000"
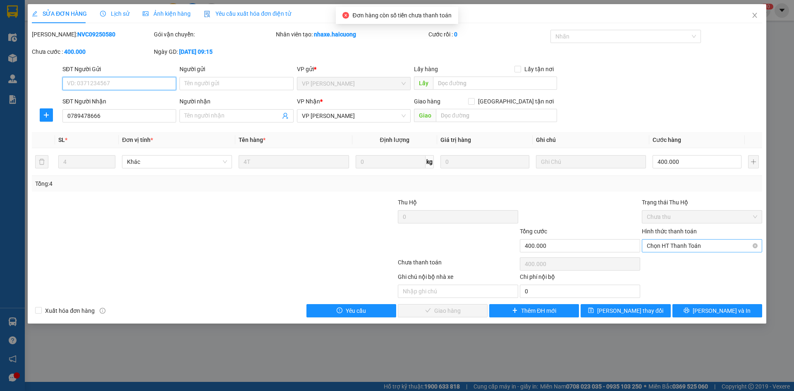
click at [706, 244] on span "Chọn HT Thanh Toán" at bounding box center [702, 245] width 110 height 12
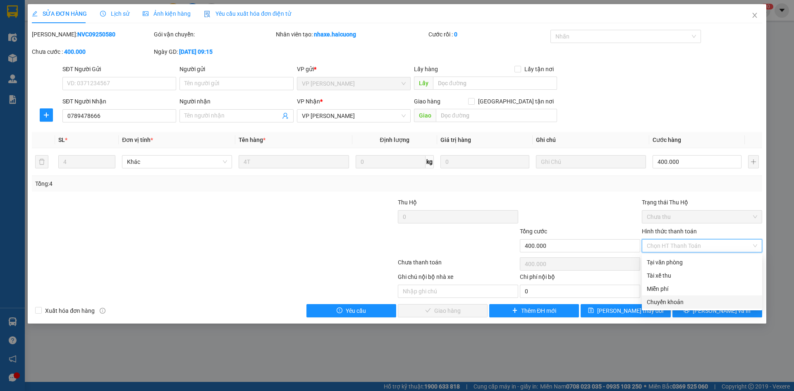
click at [672, 301] on div "Chuyển khoản" at bounding box center [702, 301] width 110 height 9
type input "0"
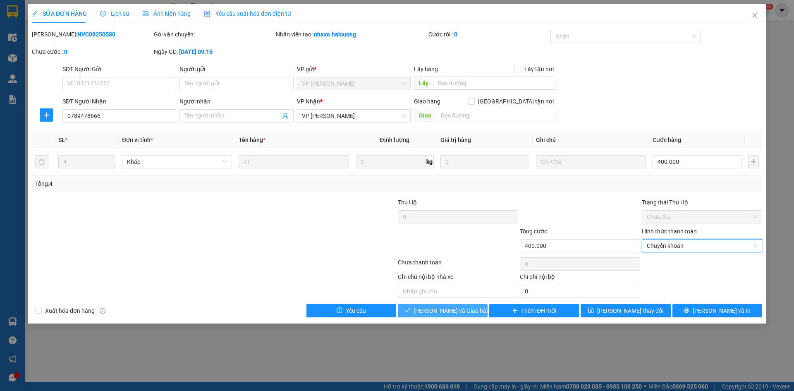
click at [466, 307] on span "Lưu và Giao hàng" at bounding box center [453, 310] width 79 height 9
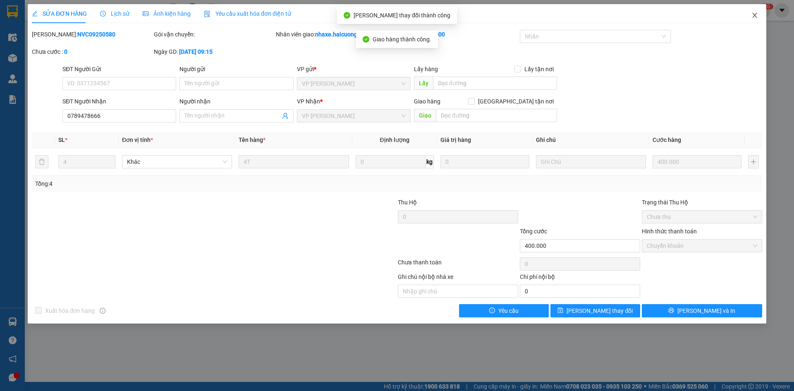
click at [752, 18] on icon "close" at bounding box center [754, 15] width 7 height 7
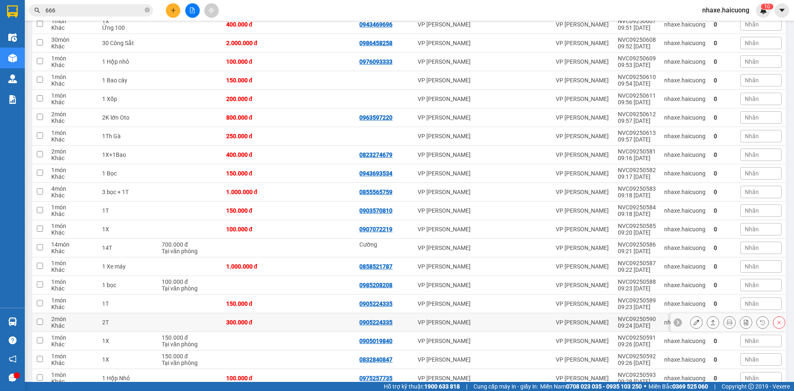
scroll to position [331, 0]
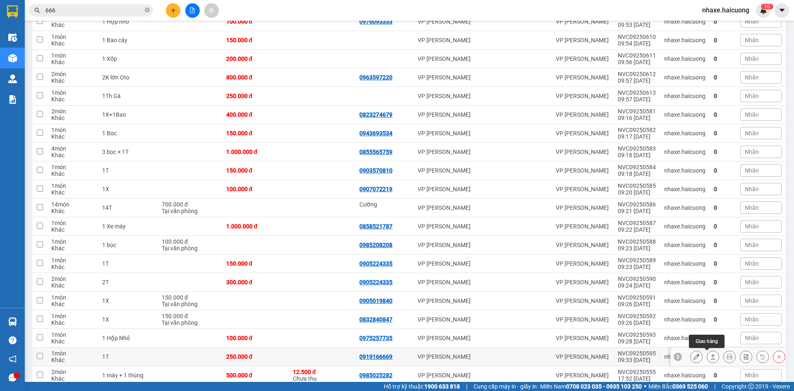
click at [710, 356] on icon at bounding box center [713, 357] width 6 height 6
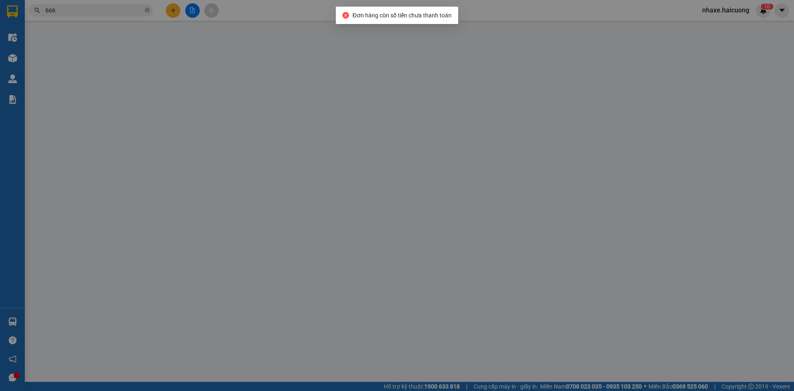
type input "0919166669"
type input "250.000"
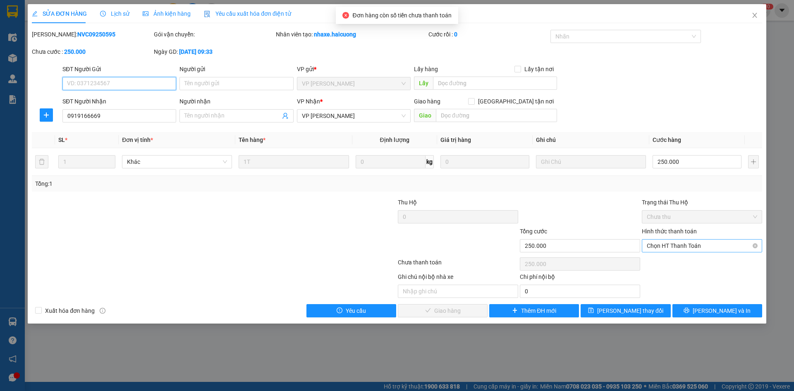
click at [679, 249] on span "Chọn HT Thanh Toán" at bounding box center [702, 245] width 110 height 12
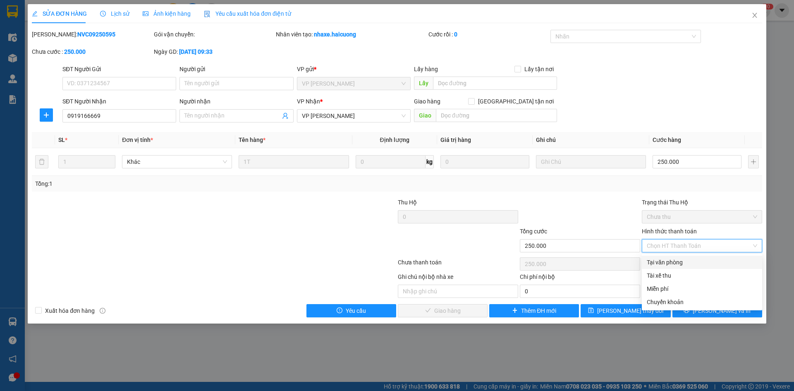
click at [675, 265] on div "Tại văn phòng" at bounding box center [702, 262] width 110 height 9
type input "0"
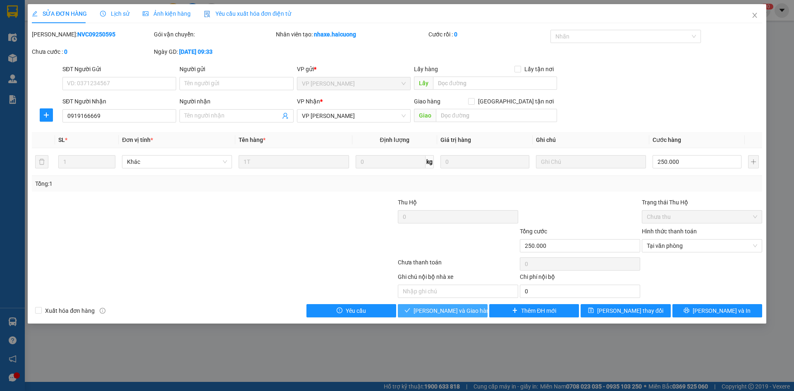
click at [470, 308] on button "Lưu và Giao hàng" at bounding box center [443, 310] width 90 height 13
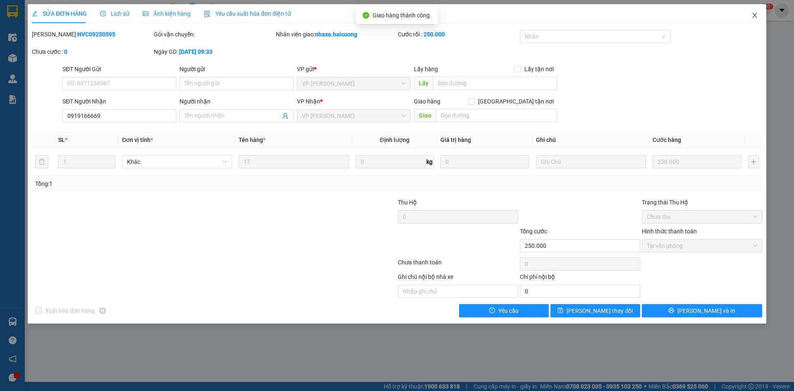
click at [760, 14] on span "Close" at bounding box center [754, 15] width 23 height 23
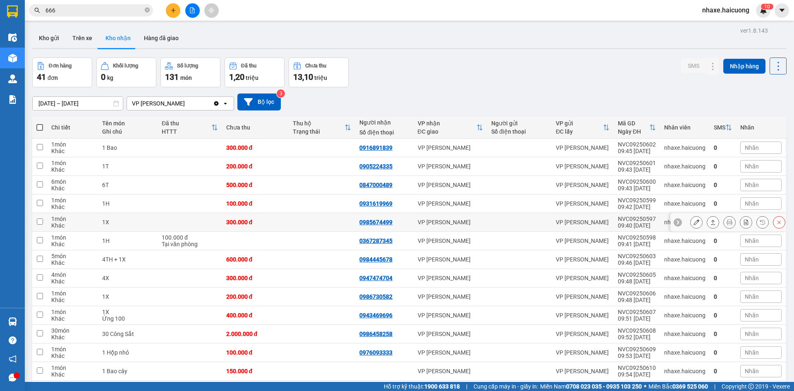
click at [710, 221] on icon at bounding box center [713, 222] width 6 height 6
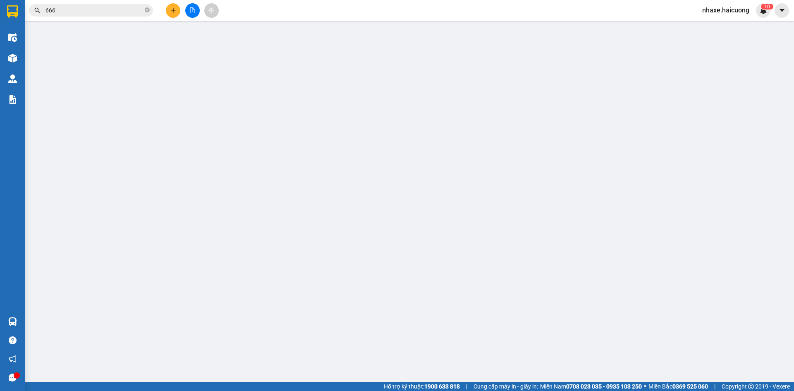
type input "0985674499"
type input "300.000"
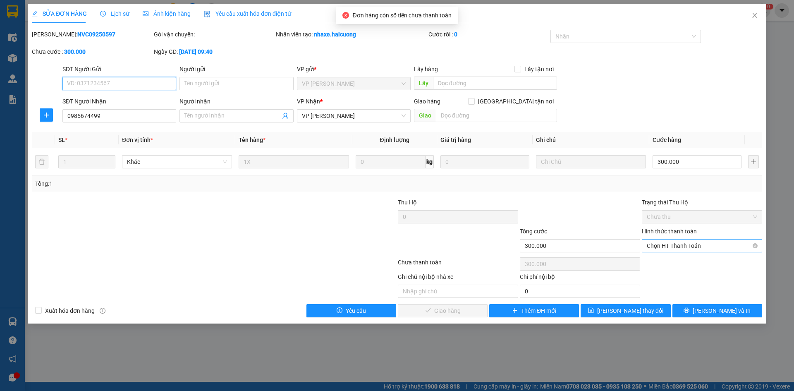
click at [693, 249] on span "Chọn HT Thanh Toán" at bounding box center [702, 245] width 110 height 12
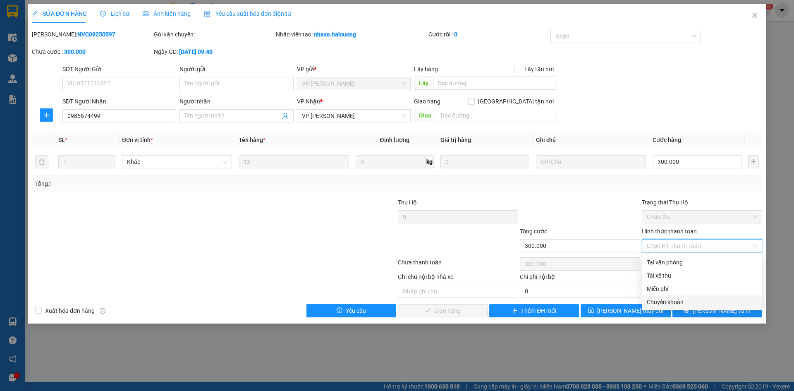
click at [669, 301] on div "Chuyển khoản" at bounding box center [702, 301] width 110 height 9
type input "0"
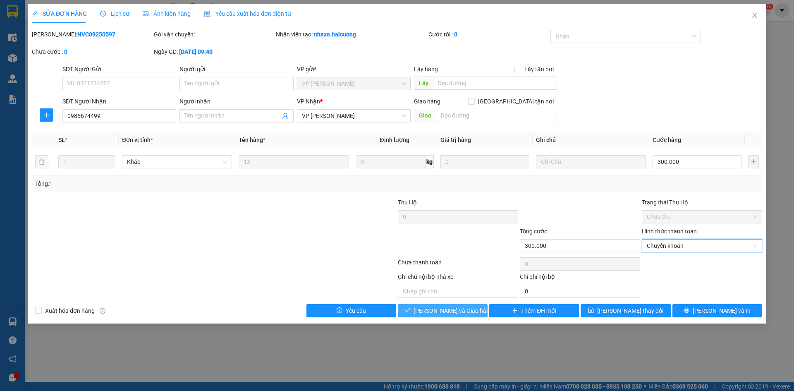
click at [473, 313] on button "Lưu và Giao hàng" at bounding box center [443, 310] width 90 height 13
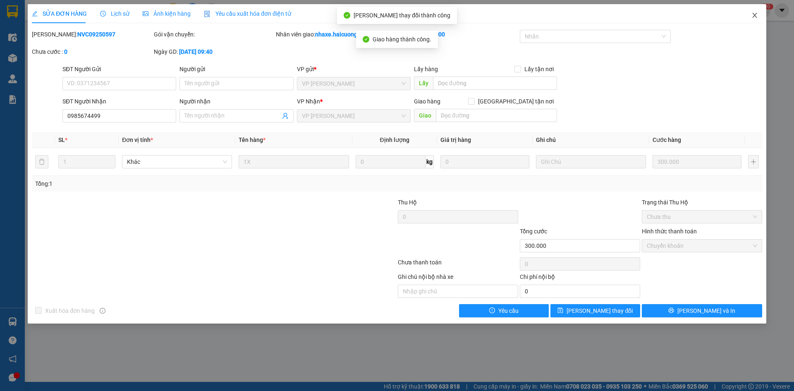
click at [758, 12] on span "Close" at bounding box center [754, 15] width 23 height 23
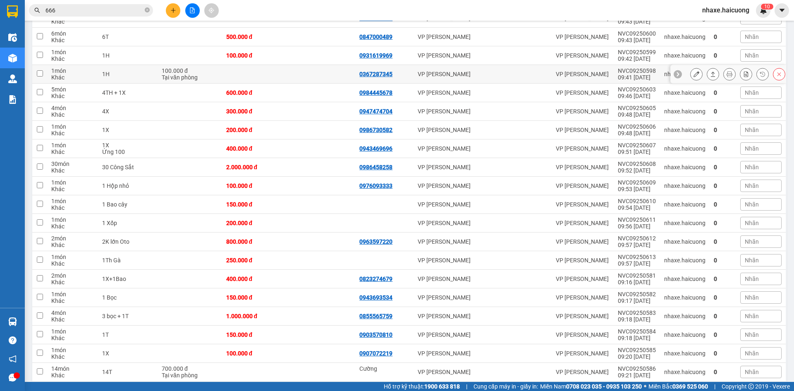
scroll to position [207, 0]
